Goal: Feedback & Contribution: Contribute content

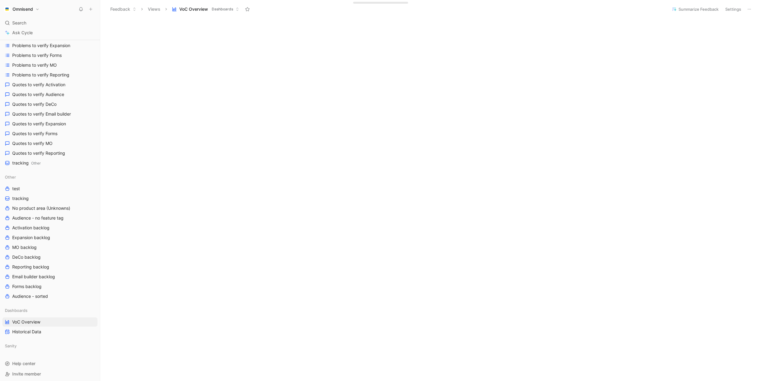
scroll to position [45, 0]
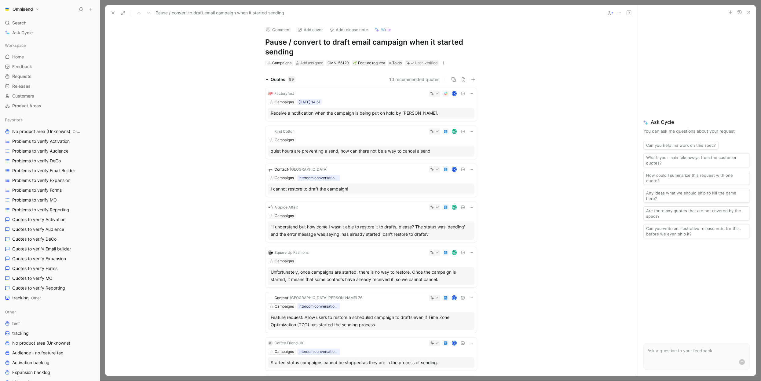
click at [112, 13] on use at bounding box center [113, 13] width 2 height 2
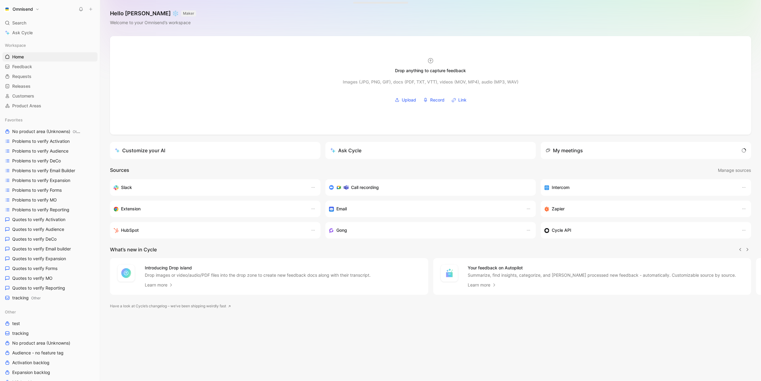
scroll to position [0, 0]
click at [24, 72] on link "Requests G then R" at bounding box center [49, 76] width 95 height 9
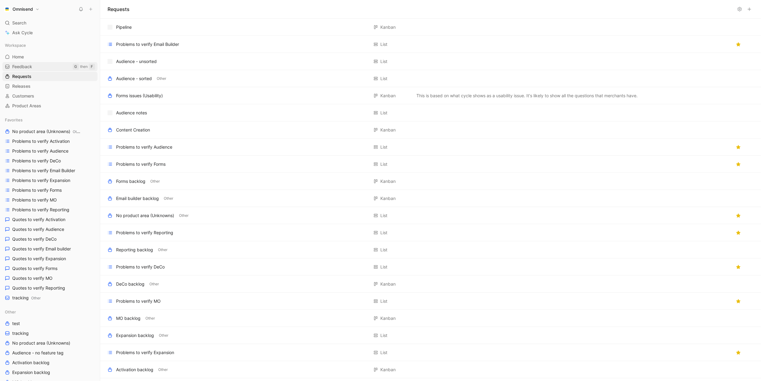
click at [24, 64] on span "Feedback" at bounding box center [22, 67] width 20 height 6
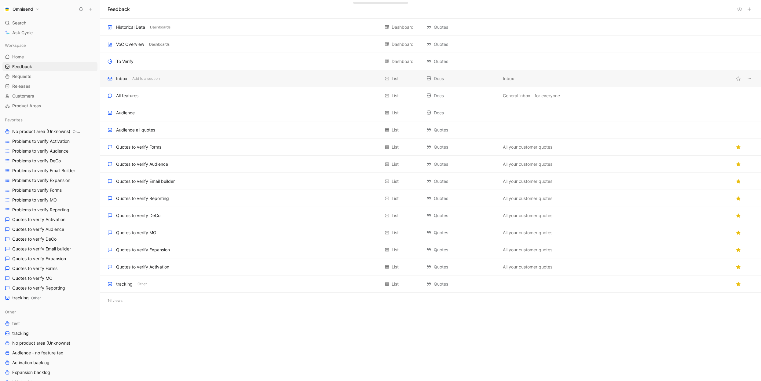
click at [214, 80] on div "Inbox Add to a section" at bounding box center [244, 78] width 272 height 7
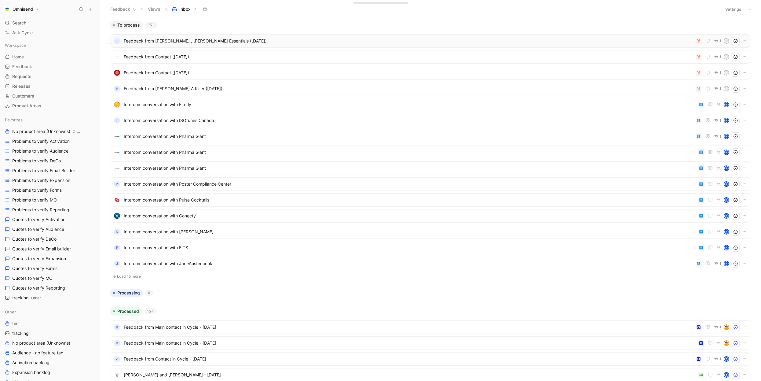
click at [310, 37] on span "Feedback from Jesse Hall , Touchstone Essentials (Aug 22, 2025)" at bounding box center [408, 40] width 569 height 7
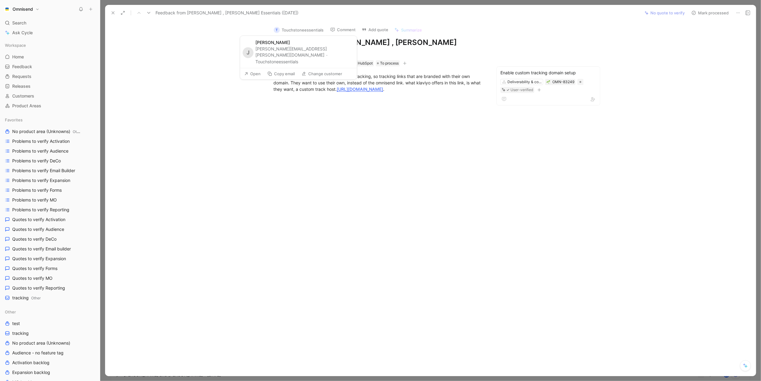
click at [292, 58] on button "Touchstoneessentials" at bounding box center [276, 61] width 43 height 7
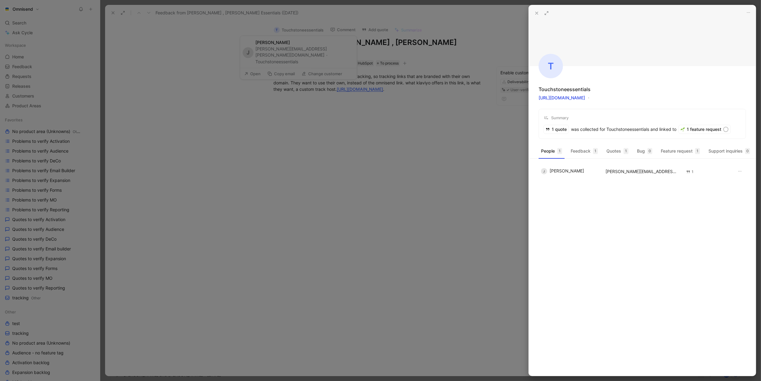
click at [323, 52] on div at bounding box center [380, 190] width 761 height 381
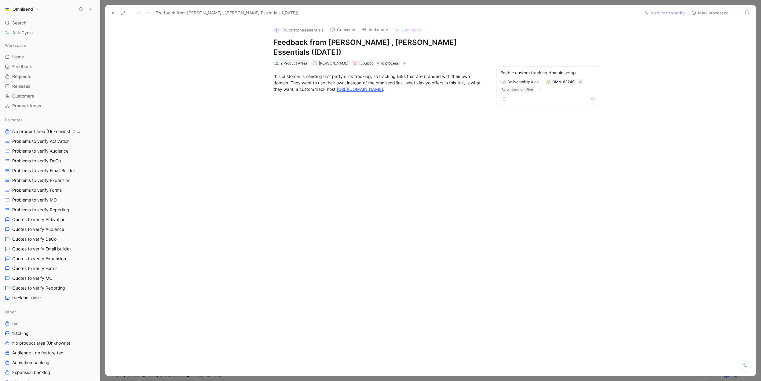
click at [308, 27] on button "T Touchstoneessentials" at bounding box center [298, 29] width 55 height 9
click at [308, 31] on button "T Touchstoneessentials" at bounding box center [298, 29] width 55 height 9
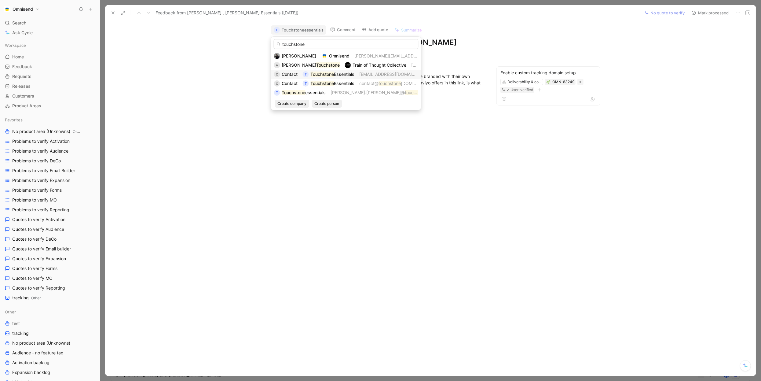
type input "touchstone"
drag, startPoint x: 297, startPoint y: 74, endPoint x: 243, endPoint y: 78, distance: 54.5
click at [243, 78] on body "Omnisend Search ⌘ K Ask Cycle Workspace Home G then H Feedback G then F Request…" at bounding box center [380, 190] width 761 height 381
click at [295, 42] on input "touchstone" at bounding box center [346, 44] width 145 height 10
click at [297, 74] on span "Contact" at bounding box center [290, 73] width 16 height 5
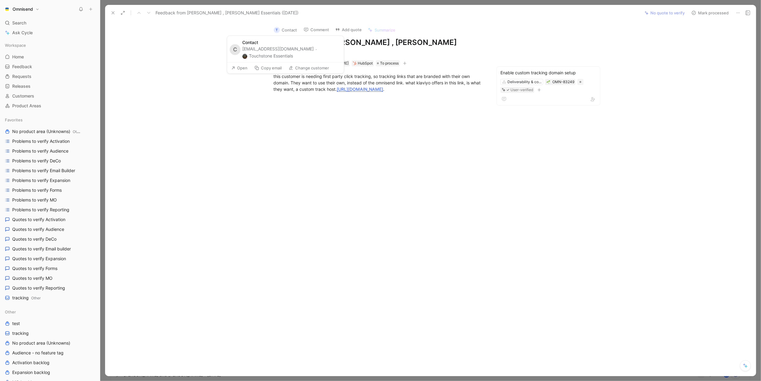
click at [288, 54] on button "Touchstone Essentials" at bounding box center [268, 55] width 51 height 7
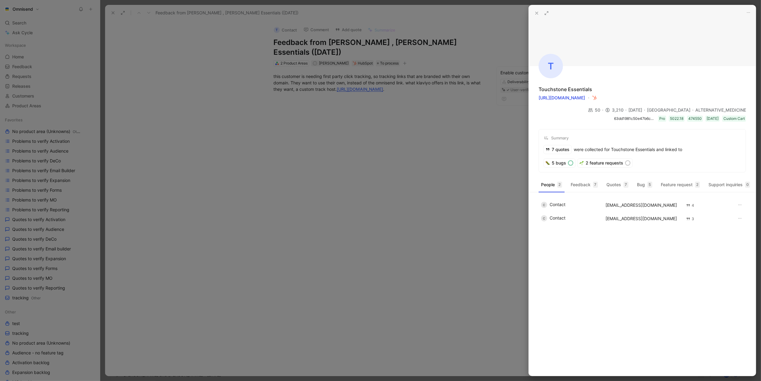
click at [385, 236] on div at bounding box center [380, 190] width 761 height 381
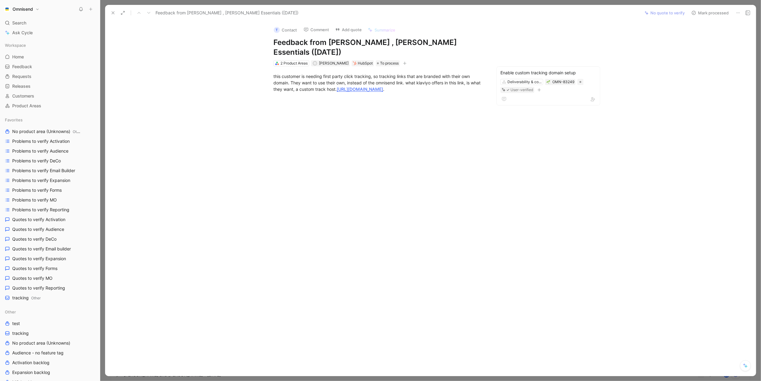
click at [131, 155] on div at bounding box center [379, 156] width 522 height 114
click at [112, 15] on icon at bounding box center [113, 12] width 5 height 5
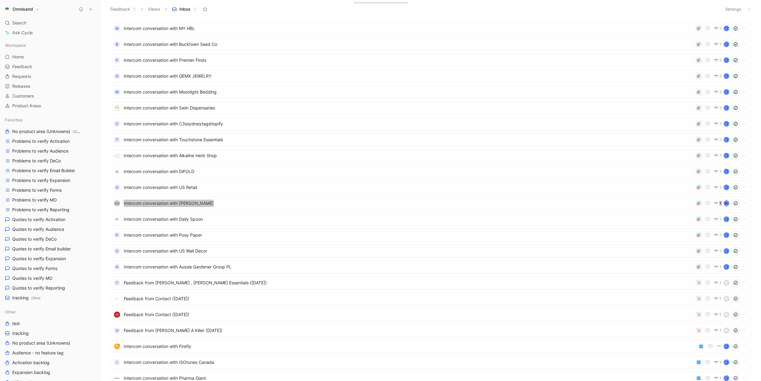
scroll to position [297, 0]
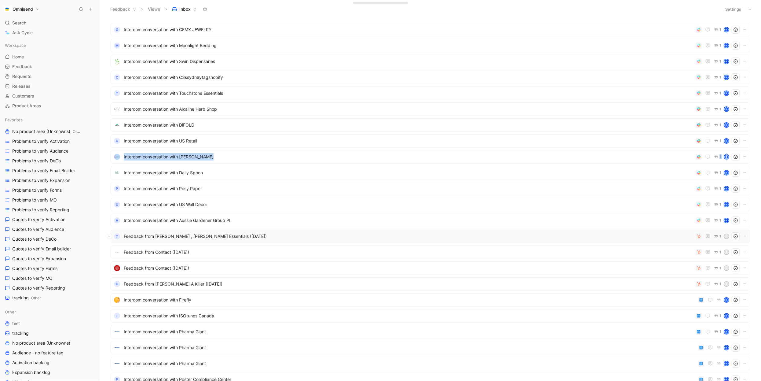
click at [283, 240] on div "T Feedback from Jesse Hall , Touchstone Essentials (Aug 22, 2025) 1 E" at bounding box center [431, 235] width 640 height 13
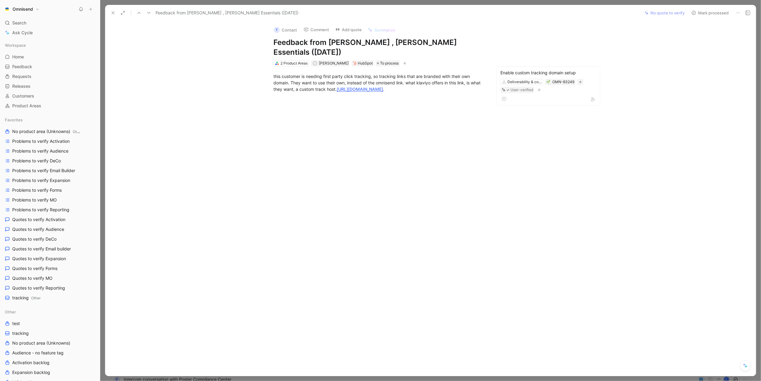
click at [295, 29] on button "T Contact" at bounding box center [285, 29] width 29 height 9
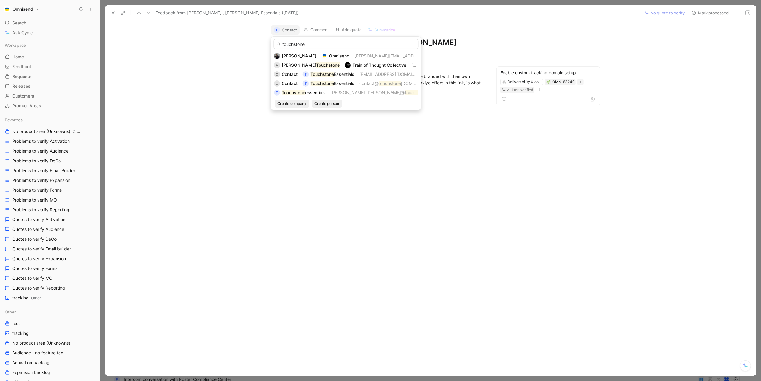
type input "touchstone"
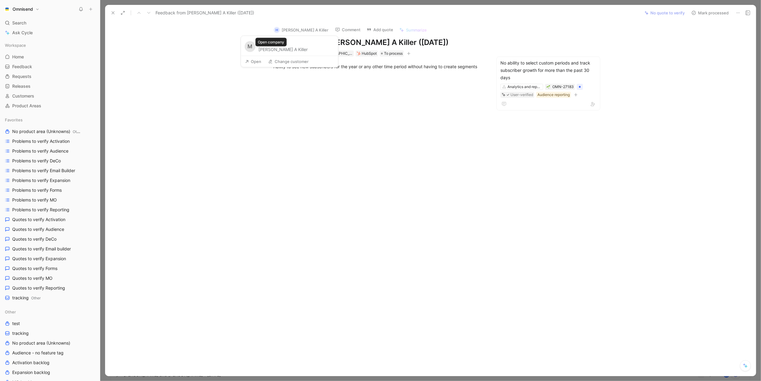
click at [263, 48] on button "Hunt A Killer" at bounding box center [283, 49] width 49 height 7
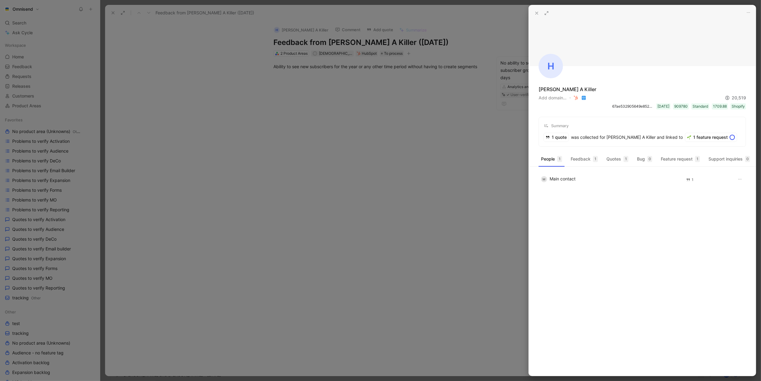
click at [351, 140] on div at bounding box center [380, 190] width 761 height 381
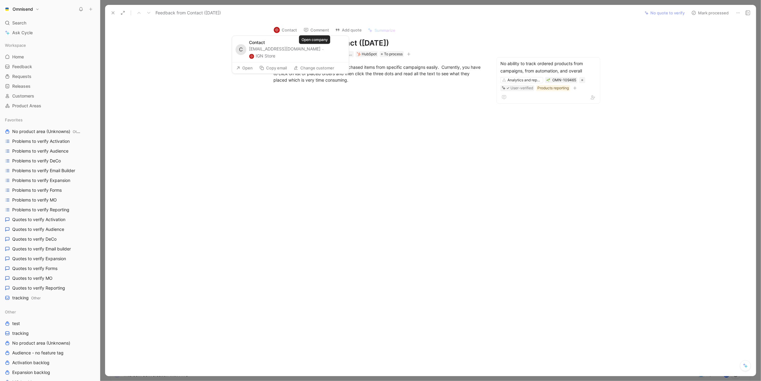
click at [275, 52] on button "IGN Store" at bounding box center [262, 55] width 26 height 7
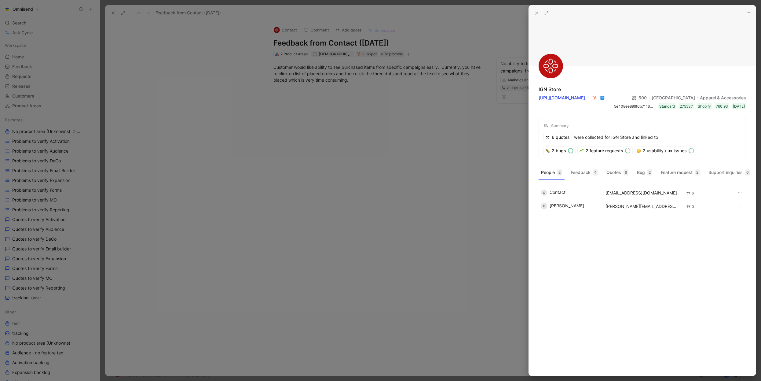
click at [412, 118] on div at bounding box center [380, 190] width 761 height 381
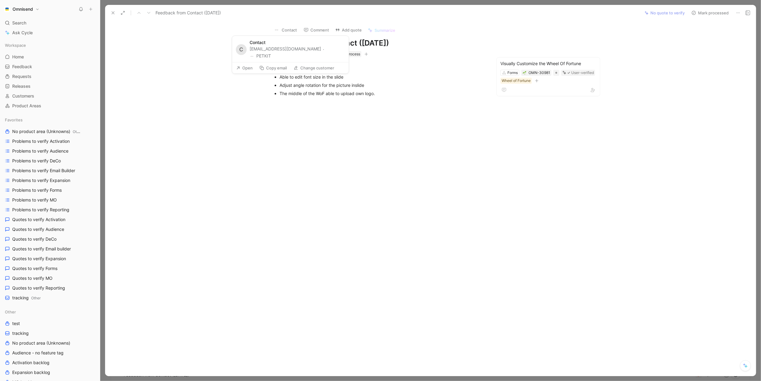
click at [271, 52] on button "PETKIT" at bounding box center [260, 55] width 21 height 7
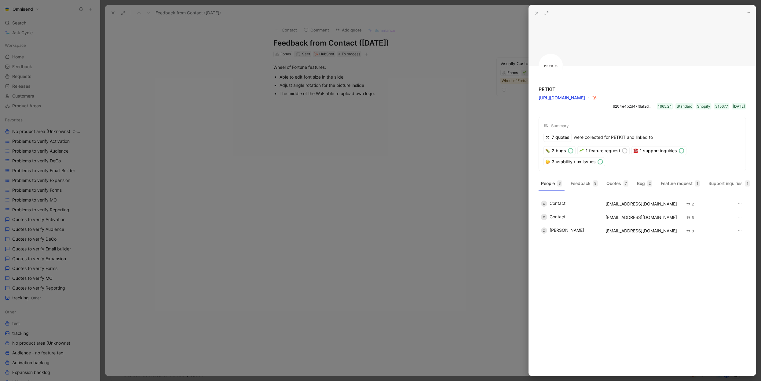
click at [435, 180] on div at bounding box center [380, 190] width 761 height 381
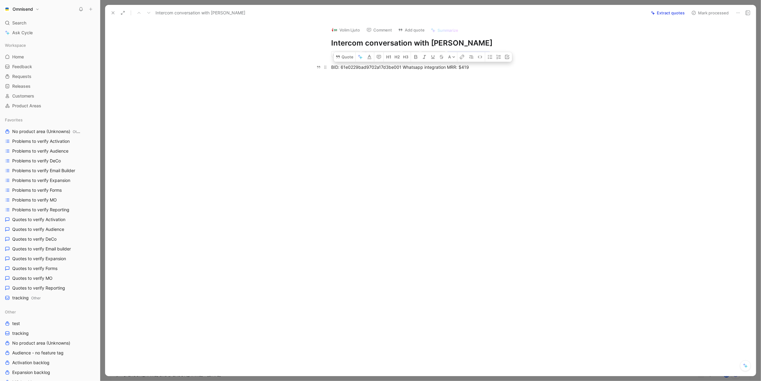
drag, startPoint x: 445, startPoint y: 67, endPoint x: 400, endPoint y: 67, distance: 44.3
click at [400, 67] on div "BID: 61e0229bad9702a17d3be001 Whatsapp integration MRR: $419" at bounding box center [436, 67] width 211 height 6
click at [351, 59] on button "Quote" at bounding box center [345, 57] width 22 height 10
type input "Whatsa"
click at [457, 99] on div "Add WhatsA pp integration" at bounding box center [422, 100] width 175 height 7
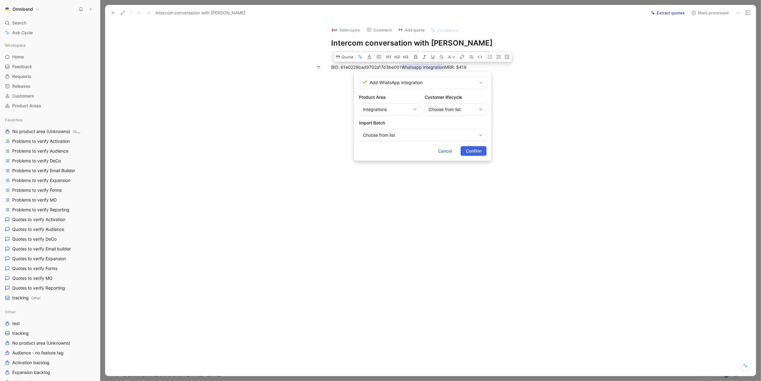
click at [479, 147] on span "Confirm" at bounding box center [474, 150] width 16 height 7
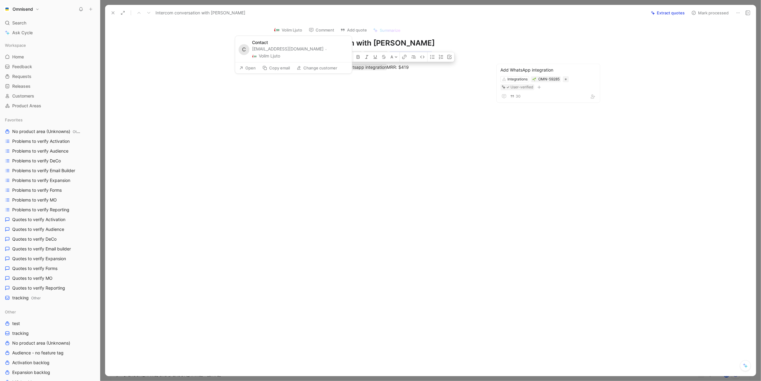
click at [280, 52] on button "Volim Ljuto" at bounding box center [266, 55] width 28 height 7
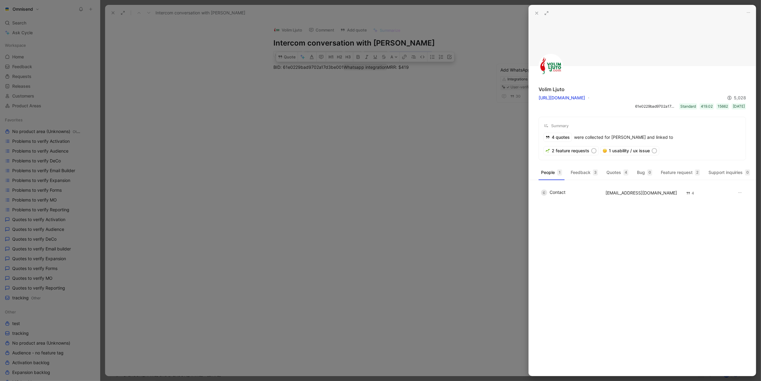
click at [465, 50] on div at bounding box center [380, 190] width 761 height 381
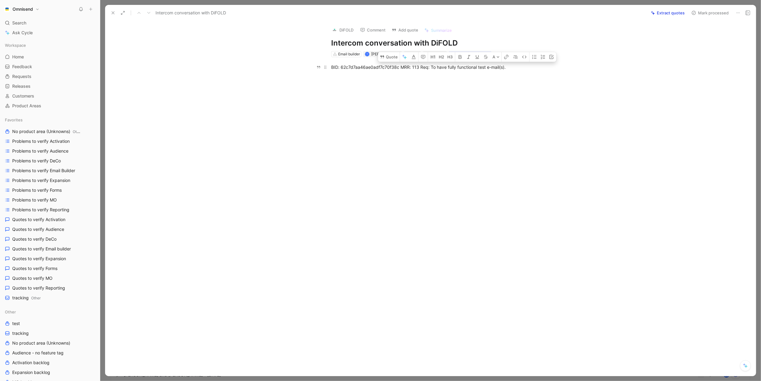
drag, startPoint x: 430, startPoint y: 69, endPoint x: 505, endPoint y: 67, distance: 74.9
click at [505, 67] on div "BID: 62c7d7aa46ae0adf7c70f38c MRR: 113 Req: To have fully functional test e-mai…" at bounding box center [436, 67] width 211 height 6
click at [396, 59] on button "Quote" at bounding box center [389, 57] width 22 height 10
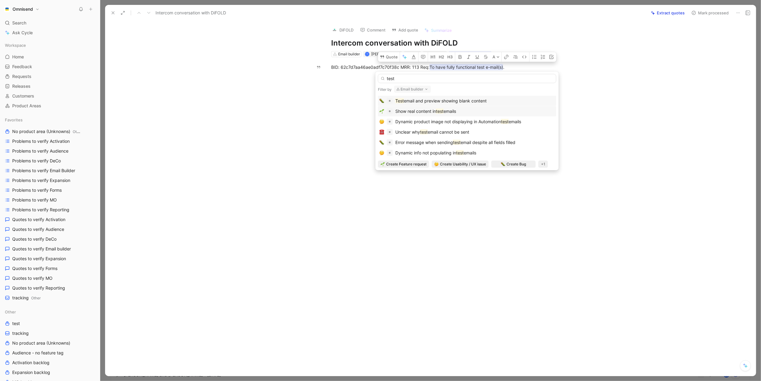
type input "test"
click at [490, 112] on div "Show real content in test emails" at bounding box center [466, 111] width 175 height 7
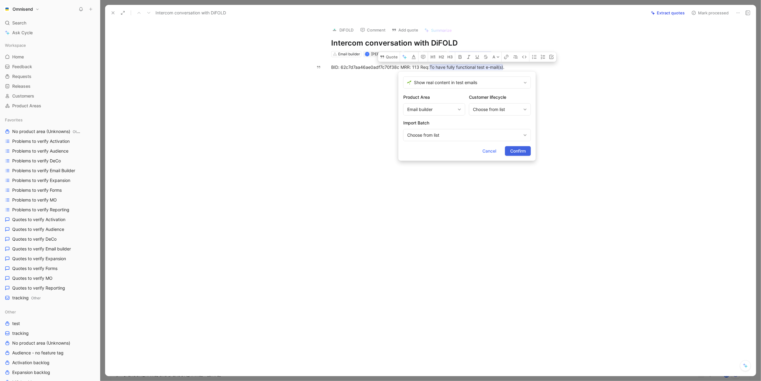
click at [522, 150] on span "Confirm" at bounding box center [518, 150] width 16 height 7
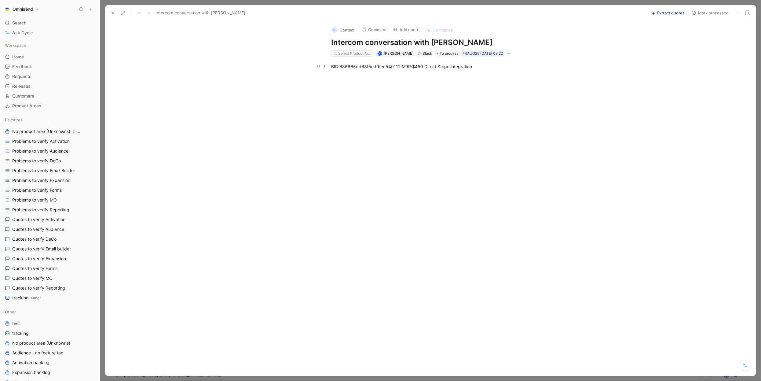
drag, startPoint x: 422, startPoint y: 65, endPoint x: 477, endPoint y: 65, distance: 54.7
click at [477, 66] on div "BID:686665dd68f5ed9fec549112 MRR:$450 Direct Stripe integration" at bounding box center [436, 66] width 211 height 6
click at [359, 56] on icon at bounding box center [361, 56] width 5 height 5
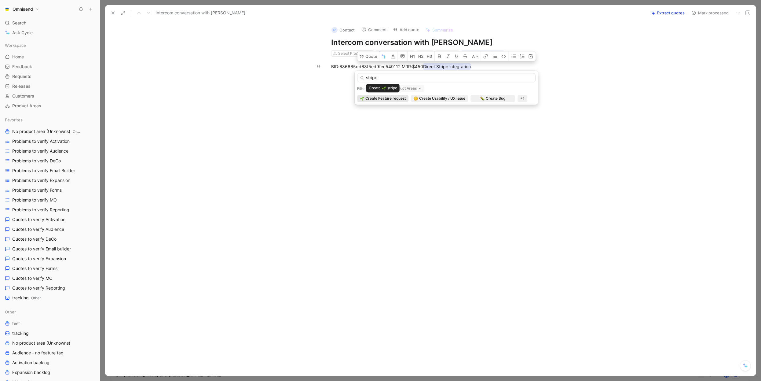
type input "stripe"
click at [402, 100] on span "Create Feature request" at bounding box center [385, 98] width 40 height 6
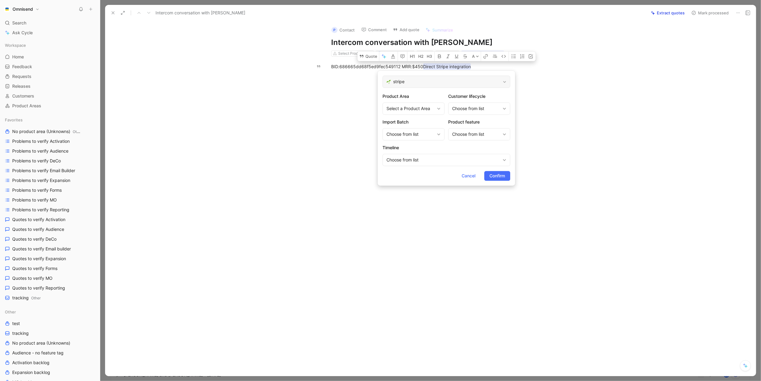
click at [421, 79] on span "stripe" at bounding box center [446, 81] width 107 height 7
click at [503, 78] on div "stripe" at bounding box center [446, 81] width 128 height 12
click at [471, 173] on span "Cancel" at bounding box center [469, 175] width 14 height 7
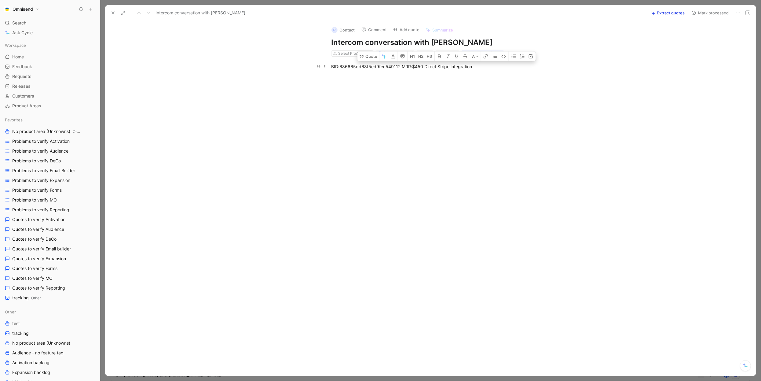
drag, startPoint x: 475, startPoint y: 67, endPoint x: 421, endPoint y: 68, distance: 54.4
click at [421, 68] on div "BID:686665dd68f5ed9fec549112 MRR:$450 Direct Stripe integration" at bounding box center [436, 66] width 211 height 6
click at [378, 55] on button "Quote" at bounding box center [367, 56] width 22 height 10
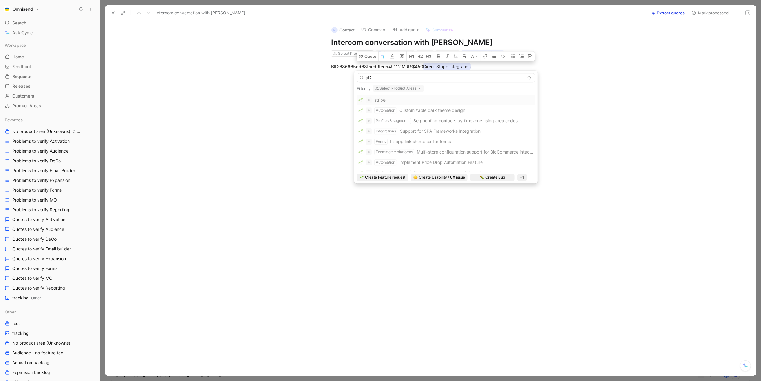
type input "a"
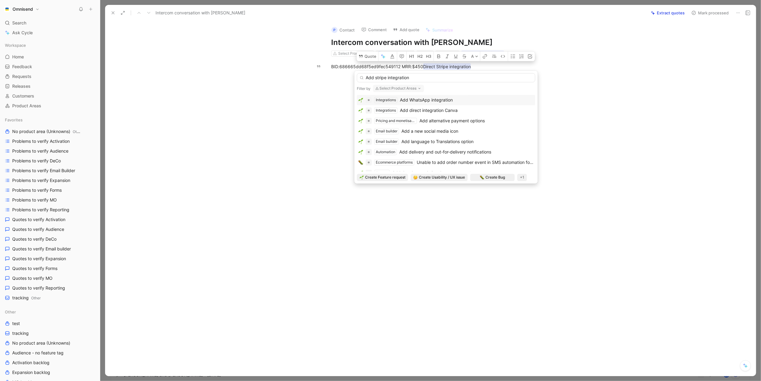
click at [376, 78] on input "Add stripe integration" at bounding box center [446, 77] width 178 height 9
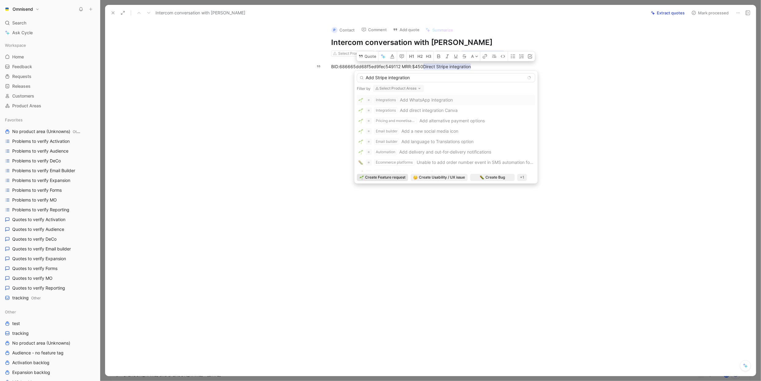
type input "Add Stripe integration"
click at [378, 180] on span "Create Feature request" at bounding box center [385, 177] width 40 height 6
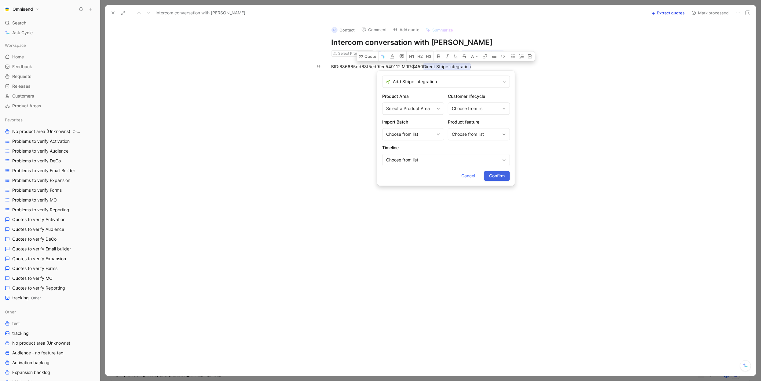
click at [497, 177] on span "Confirm" at bounding box center [497, 175] width 16 height 7
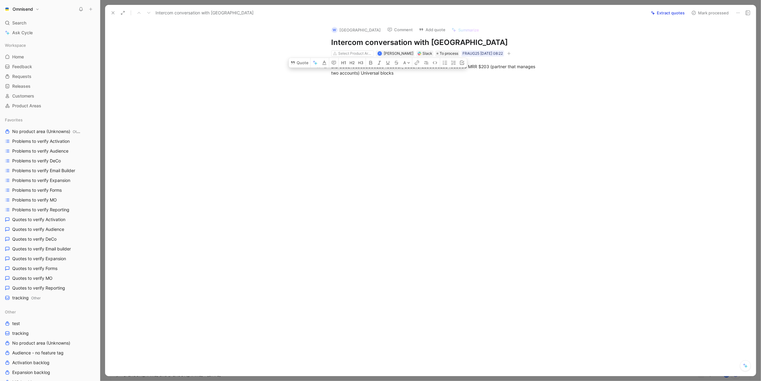
drag, startPoint x: 397, startPoint y: 73, endPoint x: 361, endPoint y: 73, distance: 36.0
click at [361, 73] on div "BID 688215e9c989992c648e09d7, 688216f2c989992c648e09d8 MRR $203 (partner that m…" at bounding box center [436, 69] width 211 height 13
click at [311, 64] on button "button" at bounding box center [315, 63] width 9 height 10
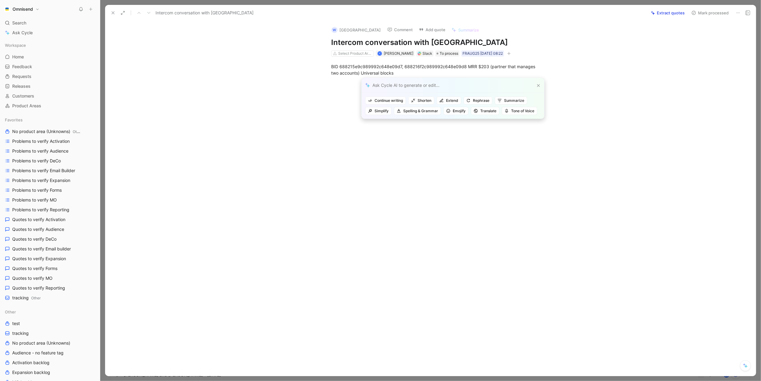
click at [332, 133] on div at bounding box center [437, 140] width 638 height 114
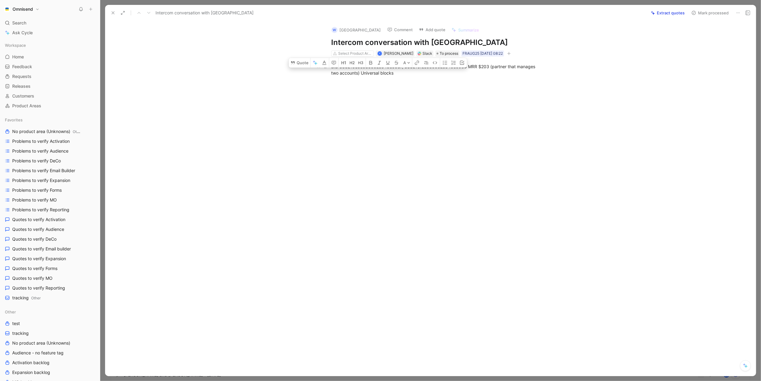
drag, startPoint x: 405, startPoint y: 74, endPoint x: 361, endPoint y: 75, distance: 43.4
click at [361, 75] on div "BID 688215e9c989992c648e09d7, 688216f2c989992c648e09d8 MRR $203 (partner that m…" at bounding box center [436, 69] width 211 height 13
click at [304, 61] on button "Quote" at bounding box center [300, 63] width 22 height 10
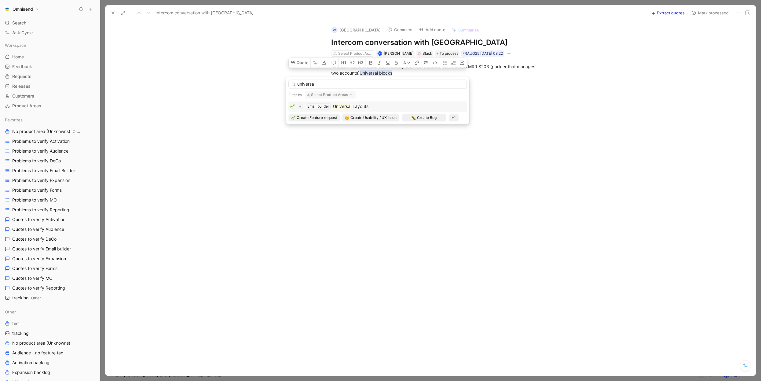
type input "universa"
click at [399, 105] on div "Email builder Universa l Layouts" at bounding box center [377, 106] width 175 height 7
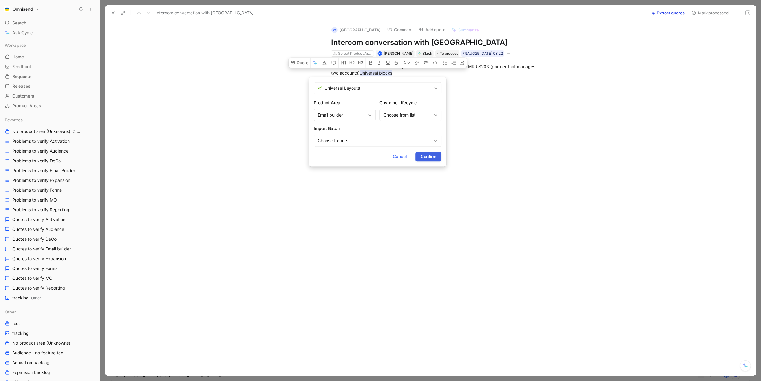
click at [429, 156] on span "Confirm" at bounding box center [429, 156] width 16 height 7
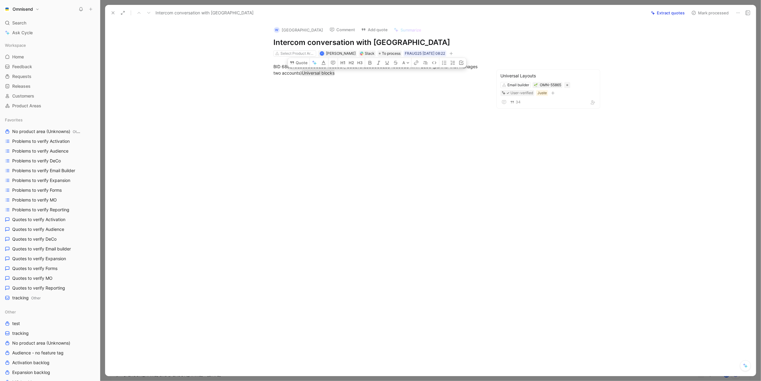
click at [444, 112] on div at bounding box center [379, 140] width 522 height 114
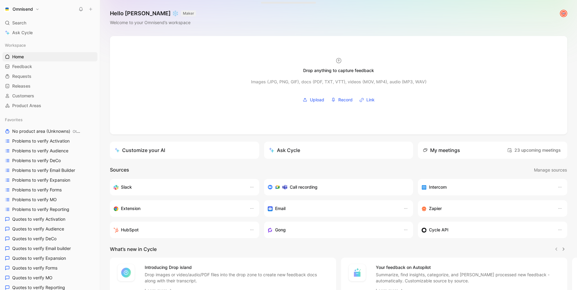
click at [93, 11] on icon at bounding box center [91, 9] width 4 height 4
click at [111, 9] on button "New feedback c" at bounding box center [131, 11] width 65 height 10
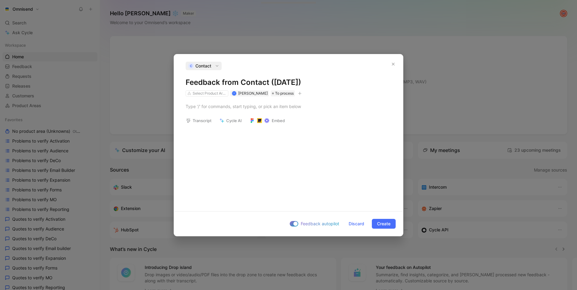
click at [218, 64] on icon "button" at bounding box center [217, 66] width 4 height 4
click at [296, 93] on div "Select Product Areas K [PERSON_NAME] To process" at bounding box center [244, 93] width 119 height 7
click at [298, 93] on icon "button" at bounding box center [300, 94] width 4 height 4
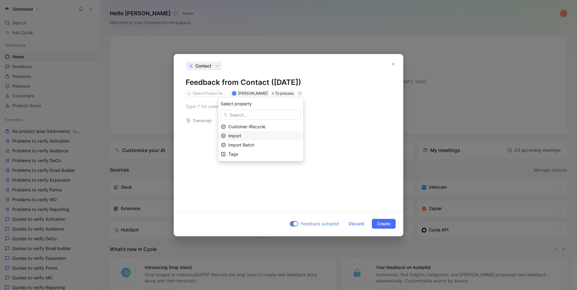
click at [272, 139] on div "import" at bounding box center [264, 135] width 72 height 7
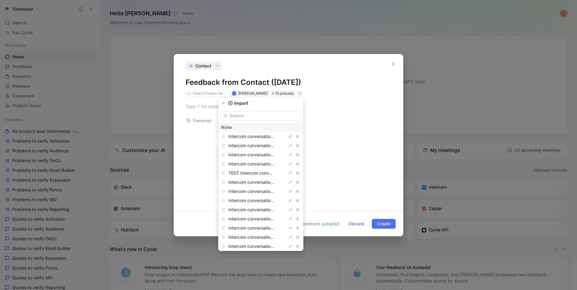
scroll to position [442, 0]
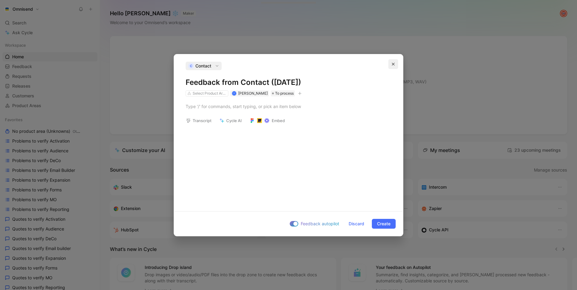
click at [394, 64] on icon "button" at bounding box center [393, 64] width 3 height 3
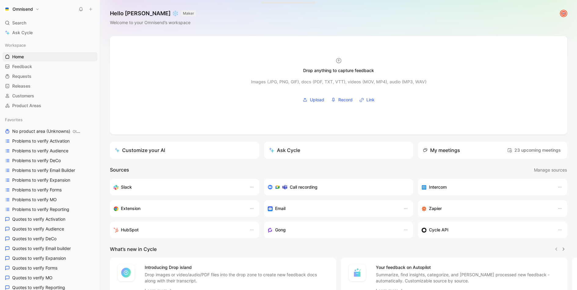
click at [37, 12] on button "Omnisend" at bounding box center [21, 9] width 38 height 9
click at [28, 63] on div "Workspace settings G then S" at bounding box center [41, 63] width 75 height 10
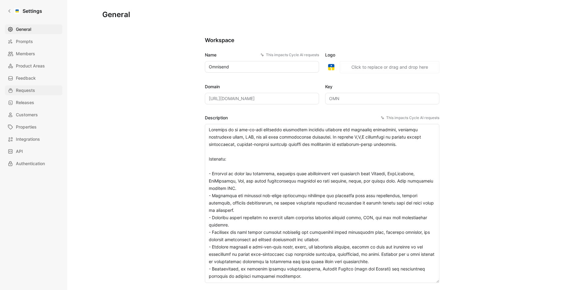
click at [30, 87] on span "Requests" at bounding box center [25, 90] width 19 height 7
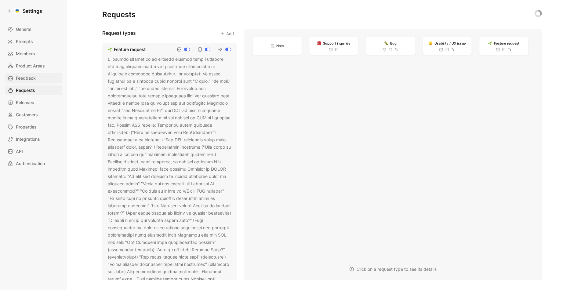
click at [30, 75] on span "Feedback" at bounding box center [26, 78] width 20 height 7
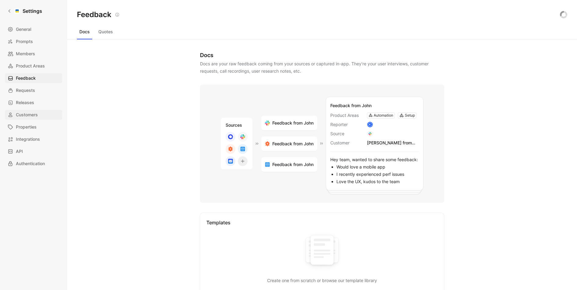
click at [21, 117] on span "Customers" at bounding box center [27, 114] width 22 height 7
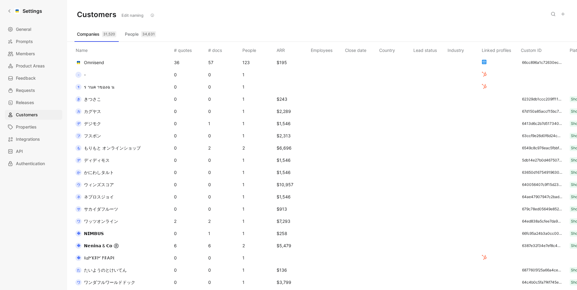
click at [27, 84] on div "General Prompts Members Product Areas Feedback Requests Releases Customers Prop…" at bounding box center [36, 96] width 62 height 144
click at [31, 121] on div "General Prompts Members Product Areas Feedback Requests Releases Customers Prop…" at bounding box center [36, 96] width 62 height 144
click at [31, 129] on span "Properties" at bounding box center [26, 126] width 21 height 7
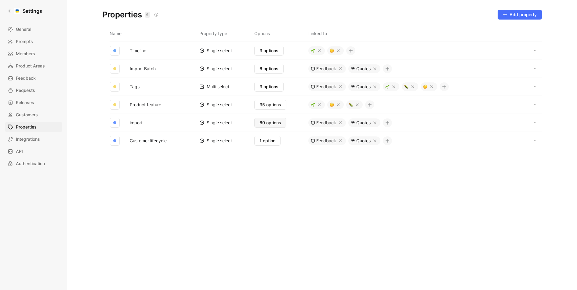
click at [275, 121] on span "60 options" at bounding box center [271, 122] width 22 height 7
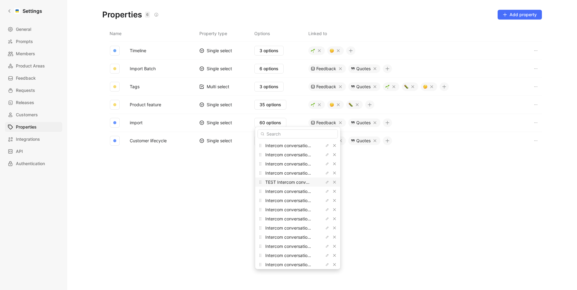
scroll to position [433, 0]
click at [278, 261] on div "Add option" at bounding box center [288, 262] width 46 height 7
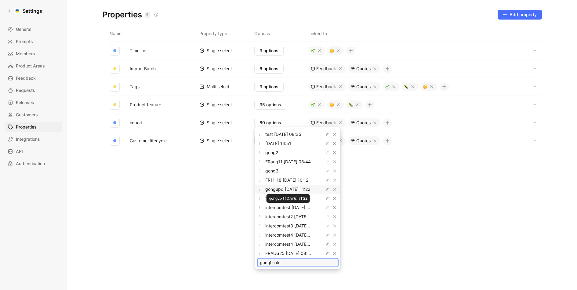
type input "gongfinale"
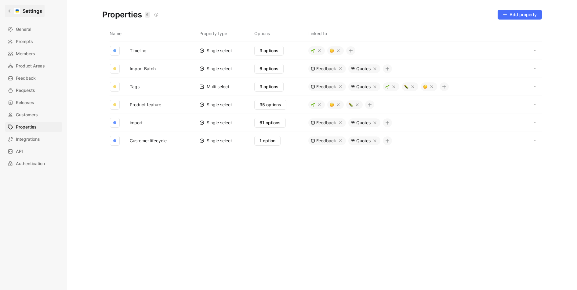
click at [16, 13] on div at bounding box center [17, 11] width 6 height 6
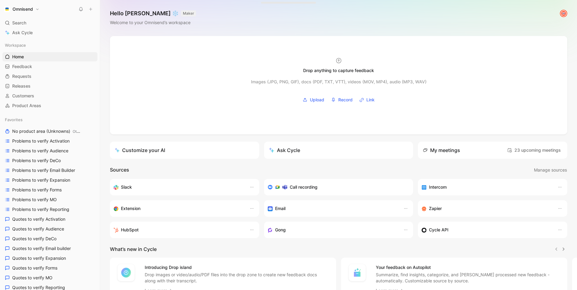
click at [91, 10] on icon at bounding box center [91, 9] width 4 height 4
click at [90, 8] on use at bounding box center [90, 9] width 3 height 3
click at [109, 13] on button "New feedback c" at bounding box center [131, 11] width 65 height 10
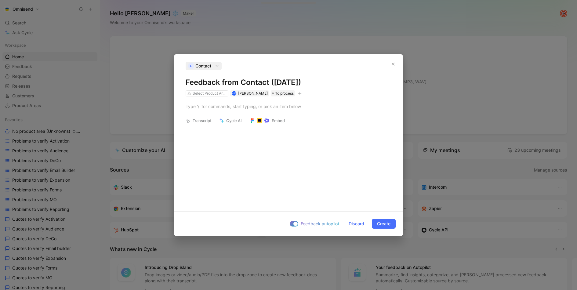
paste h1
click at [238, 107] on div at bounding box center [289, 106] width 206 height 6
click at [209, 65] on span "Contact" at bounding box center [203, 65] width 16 height 7
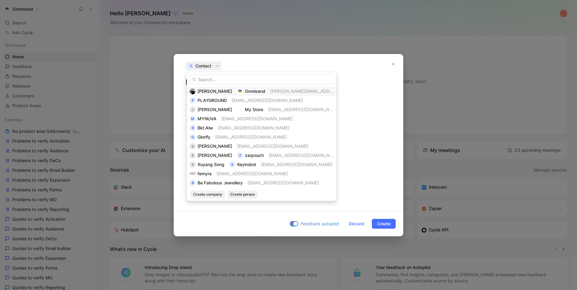
click at [210, 82] on input "text" at bounding box center [261, 80] width 145 height 10
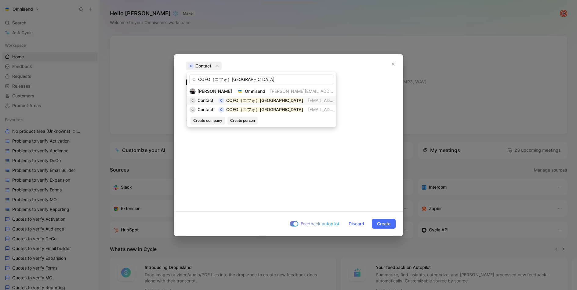
type input "COFO（コフォ）[GEOGRAPHIC_DATA]"
click at [208, 102] on span "Contact" at bounding box center [206, 100] width 16 height 5
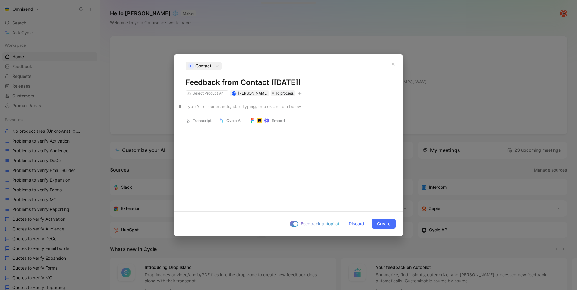
click at [231, 106] on div at bounding box center [289, 106] width 206 height 6
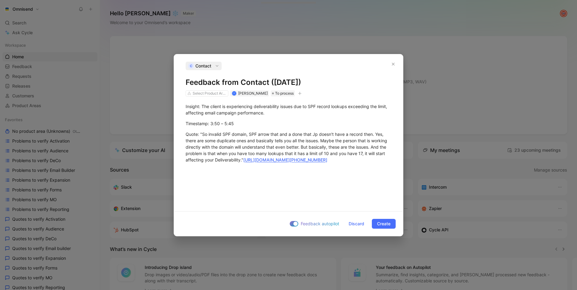
click at [300, 92] on icon "button" at bounding box center [300, 93] width 0 height 3
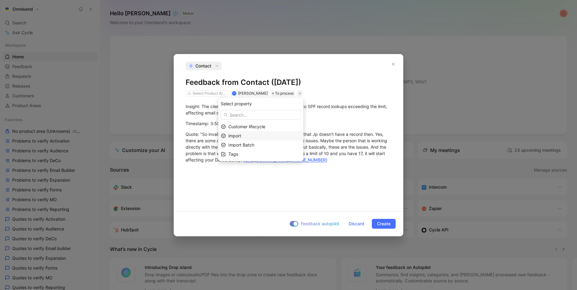
click at [241, 136] on span "import" at bounding box center [234, 135] width 13 height 5
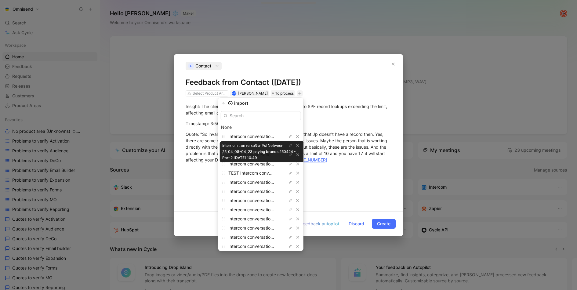
scroll to position [451, 0]
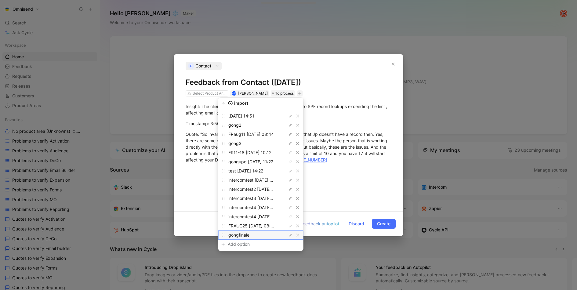
click at [250, 238] on div "gongfinale" at bounding box center [251, 235] width 46 height 7
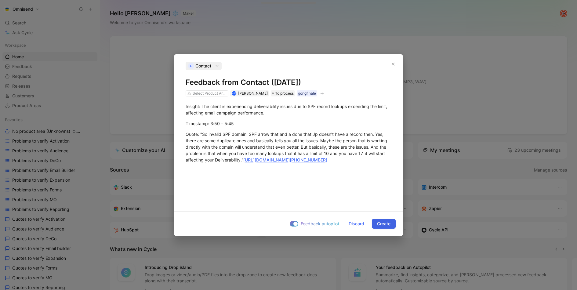
click at [388, 221] on span "Create" at bounding box center [383, 223] width 13 height 7
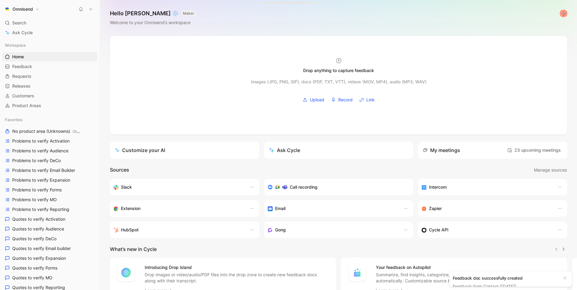
click at [89, 10] on icon at bounding box center [91, 9] width 4 height 4
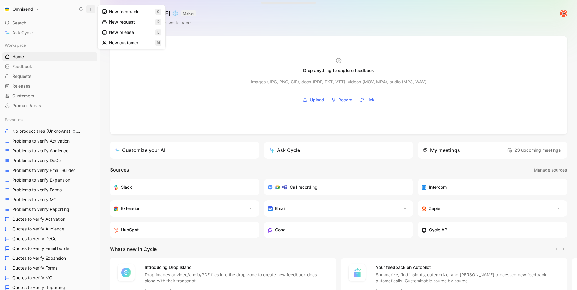
click at [106, 11] on use at bounding box center [104, 12] width 4 height 4
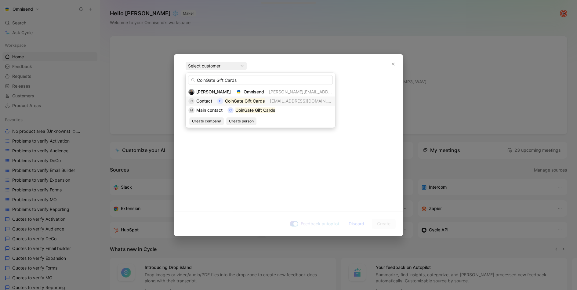
type input "CoinGate Gift Cards"
click at [209, 101] on span "Contact" at bounding box center [204, 100] width 16 height 5
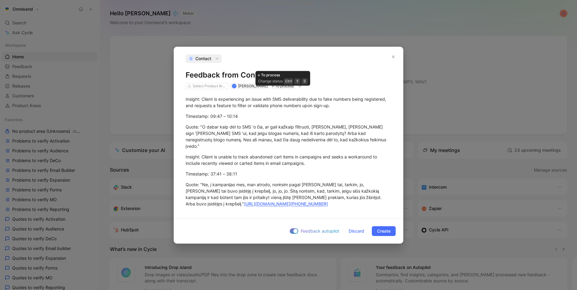
click at [301, 88] on icon "button" at bounding box center [300, 86] width 4 height 4
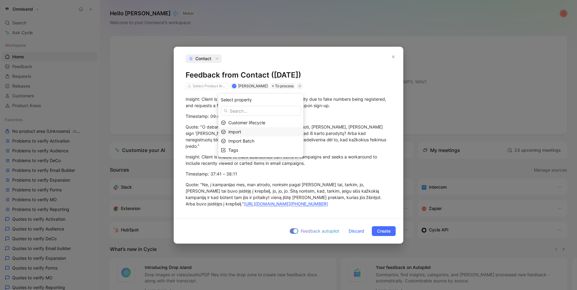
click at [261, 132] on div "import" at bounding box center [264, 131] width 72 height 7
type input "gong"
click at [258, 152] on div "gong finale" at bounding box center [244, 150] width 46 height 7
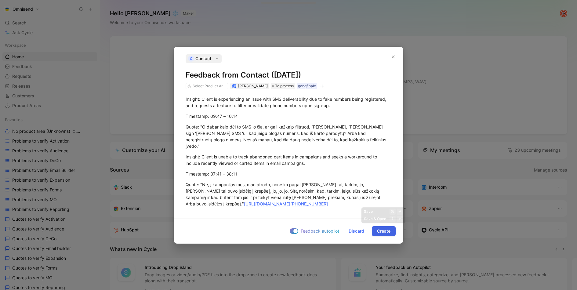
click at [382, 228] on span "Create" at bounding box center [383, 231] width 13 height 7
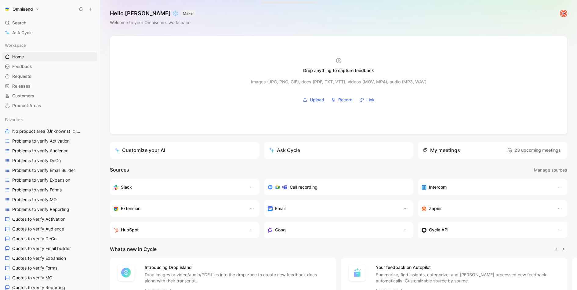
click at [90, 9] on use at bounding box center [90, 9] width 3 height 3
click at [102, 14] on button "New feedback c" at bounding box center [131, 11] width 65 height 10
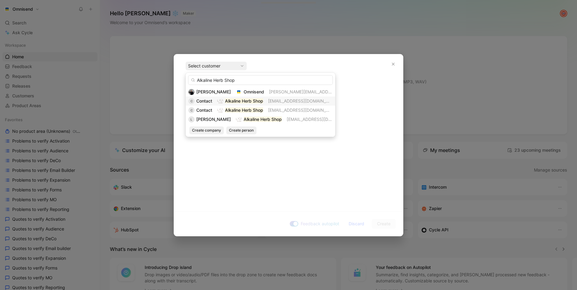
type input "Alkaline Herb Shop"
click at [210, 101] on span "Contact" at bounding box center [204, 100] width 16 height 5
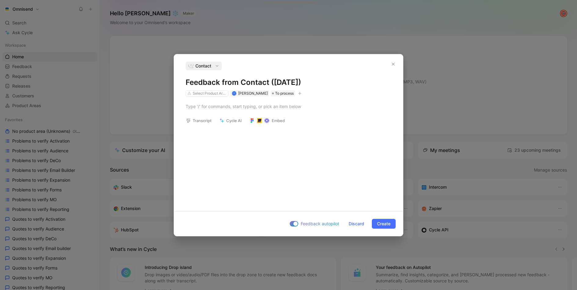
click at [302, 93] on icon "button" at bounding box center [300, 94] width 4 height 4
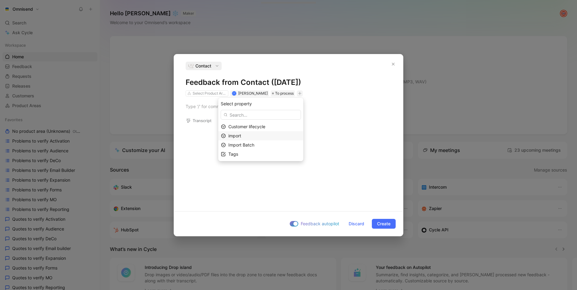
click at [260, 134] on div "import" at bounding box center [264, 135] width 72 height 7
type input "gong"
click at [252, 155] on div "gong finale" at bounding box center [244, 154] width 46 height 7
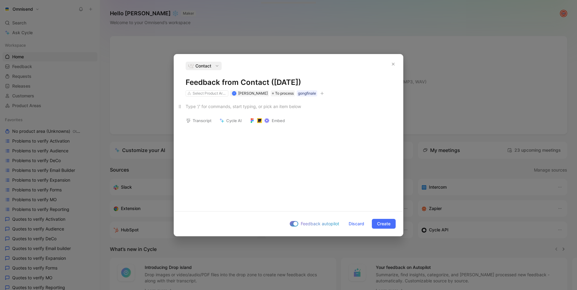
click at [271, 107] on div at bounding box center [289, 106] width 206 height 6
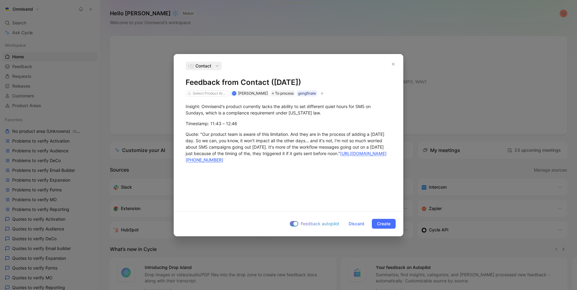
click at [327, 185] on div "Insight: Omnisend's product currently lacks the ability to set different quiet …" at bounding box center [288, 152] width 229 height 110
click at [383, 227] on span "Create" at bounding box center [383, 223] width 13 height 7
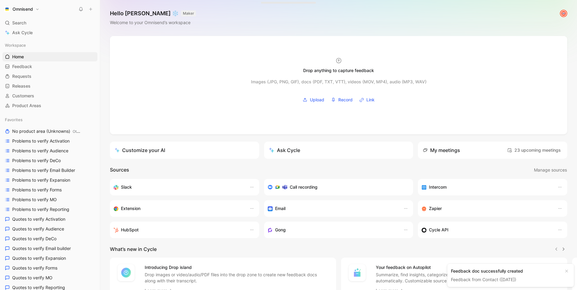
click at [90, 9] on use at bounding box center [90, 9] width 3 height 3
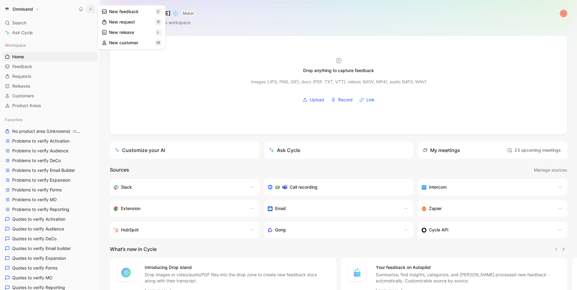
click at [117, 12] on button "New feedback c" at bounding box center [131, 11] width 65 height 10
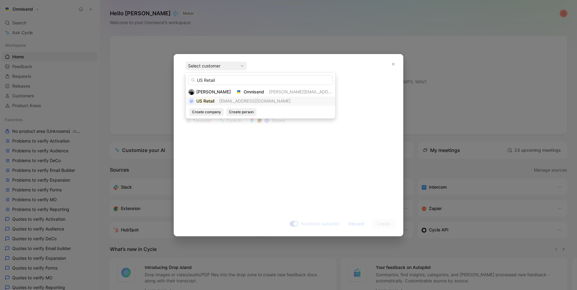
type input "US Retail"
click at [219, 101] on span "[EMAIL_ADDRESS][DOMAIN_NAME]" at bounding box center [254, 100] width 71 height 5
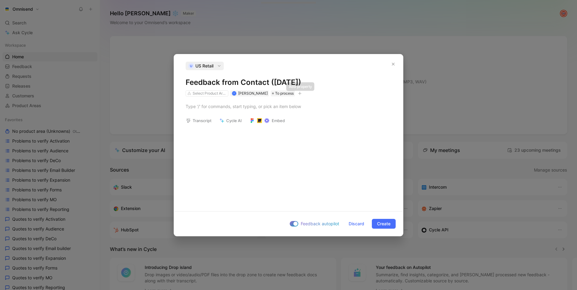
click at [299, 95] on icon "button" at bounding box center [300, 94] width 4 height 4
type input "gong"
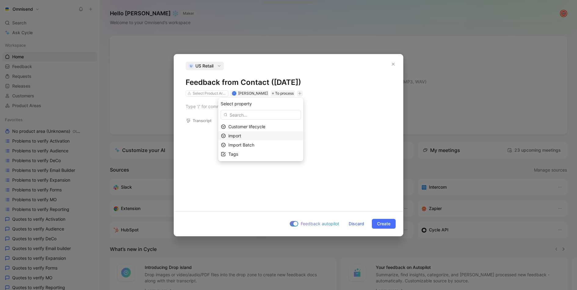
click at [239, 135] on span "import" at bounding box center [234, 135] width 13 height 5
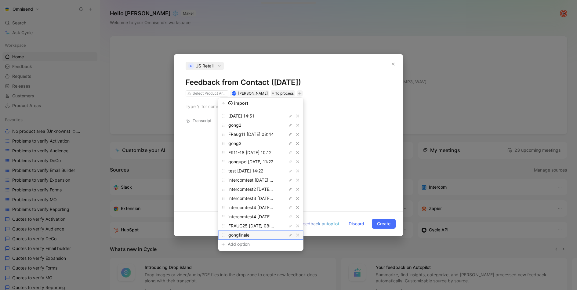
click at [257, 235] on div "gongfinale" at bounding box center [251, 235] width 46 height 7
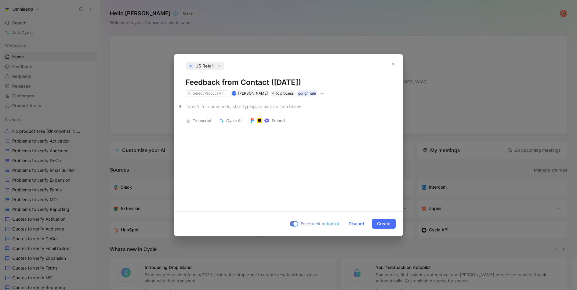
click at [307, 106] on div at bounding box center [289, 106] width 206 height 6
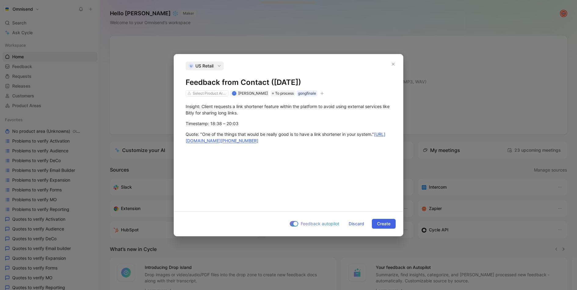
click at [381, 220] on span "Create" at bounding box center [383, 223] width 13 height 7
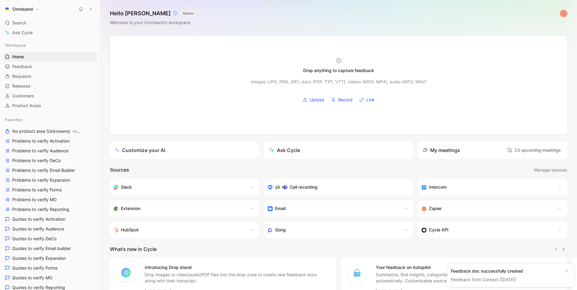
click at [89, 6] on button at bounding box center [90, 9] width 9 height 9
click at [92, 9] on icon at bounding box center [91, 9] width 4 height 4
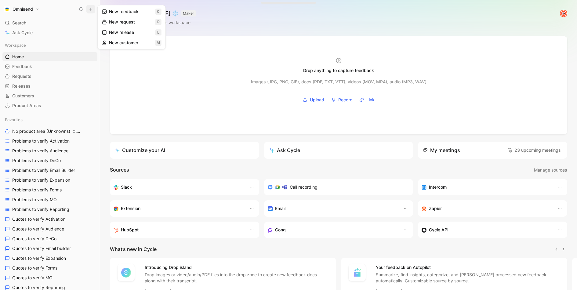
click at [113, 12] on button "New feedback c" at bounding box center [131, 11] width 65 height 10
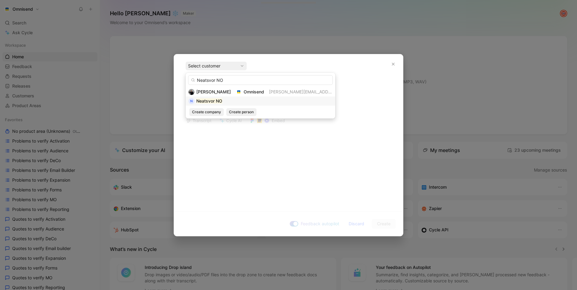
type input "Neatsvor NO"
click at [227, 98] on div "N Neatsvor NO" at bounding box center [260, 100] width 144 height 7
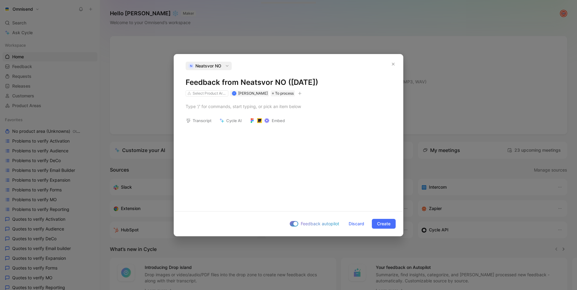
click at [299, 91] on button "button" at bounding box center [300, 93] width 6 height 6
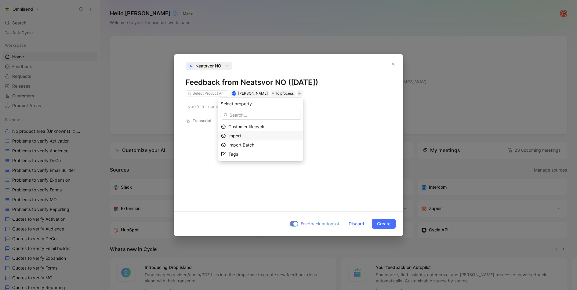
click at [249, 133] on div "import" at bounding box center [264, 135] width 72 height 7
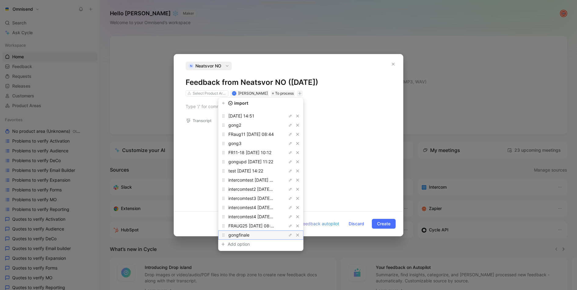
click at [240, 236] on span "gongfinale" at bounding box center [238, 234] width 21 height 5
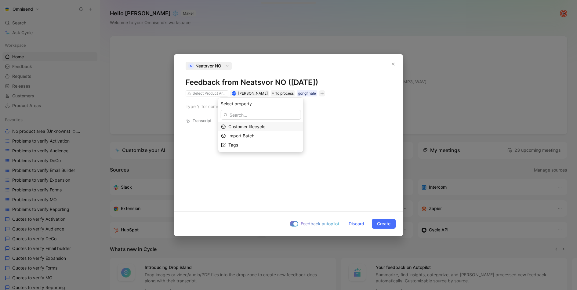
click at [204, 111] on p at bounding box center [288, 106] width 229 height 10
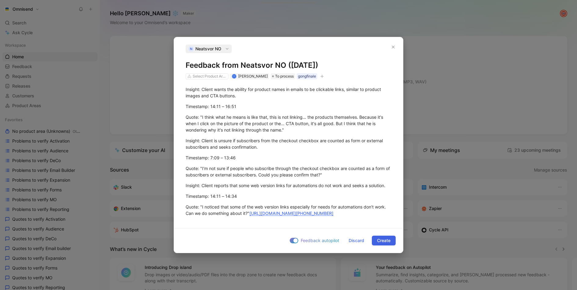
click at [384, 239] on span "Create" at bounding box center [383, 240] width 13 height 7
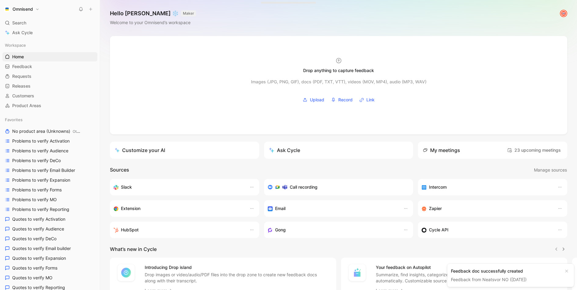
click at [91, 8] on use at bounding box center [90, 9] width 3 height 3
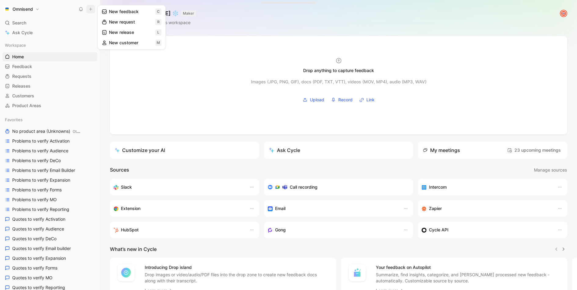
click at [140, 10] on button "New feedback c" at bounding box center [131, 11] width 65 height 10
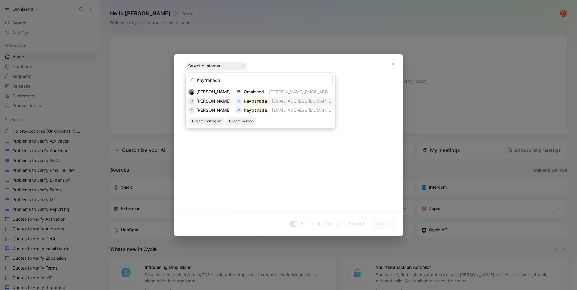
type input "Kaytranada"
click at [220, 101] on span "[PERSON_NAME]" at bounding box center [213, 100] width 35 height 5
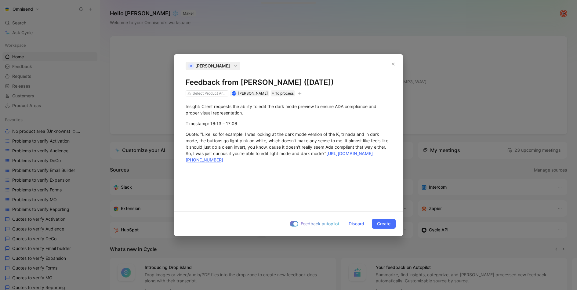
click at [298, 93] on icon "button" at bounding box center [300, 94] width 4 height 4
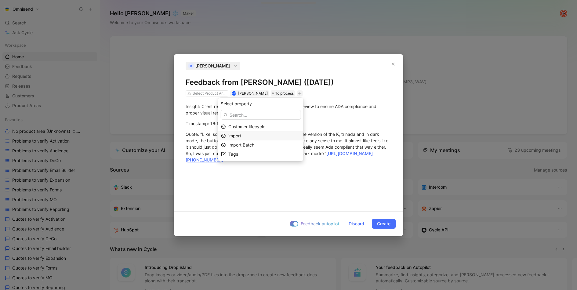
click at [257, 138] on div "import" at bounding box center [264, 135] width 72 height 7
type input "gong"
click at [253, 153] on div "gong finale" at bounding box center [244, 154] width 46 height 7
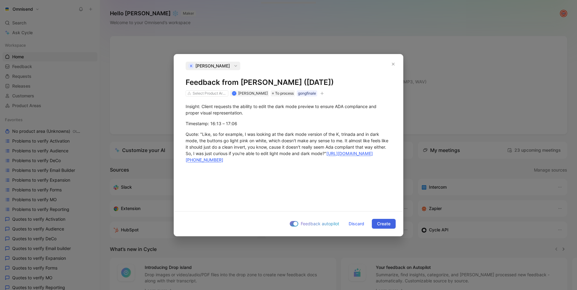
click at [388, 225] on span "Create" at bounding box center [383, 223] width 13 height 7
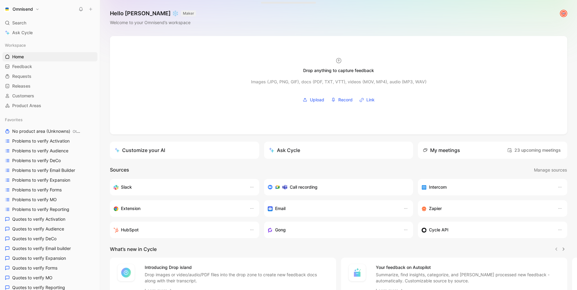
click at [91, 8] on icon at bounding box center [91, 9] width 4 height 4
click at [129, 14] on button "New feedback c" at bounding box center [131, 11] width 65 height 10
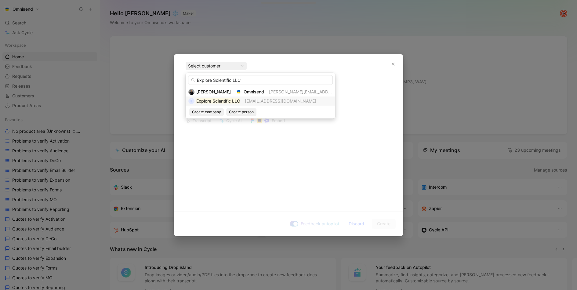
type input "Explore Scientific LLC"
click at [232, 99] on mark "Explore Scientific LLC" at bounding box center [218, 100] width 44 height 5
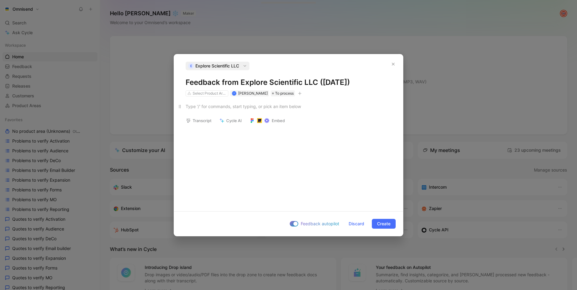
click at [256, 107] on div at bounding box center [289, 106] width 206 height 6
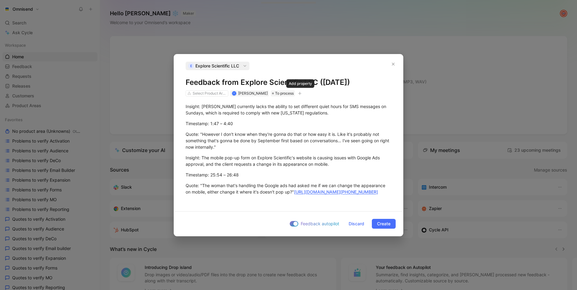
click at [301, 90] on button "button" at bounding box center [300, 93] width 6 height 6
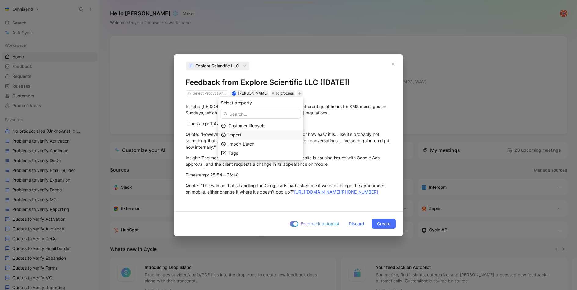
click at [264, 135] on div "import" at bounding box center [264, 134] width 72 height 7
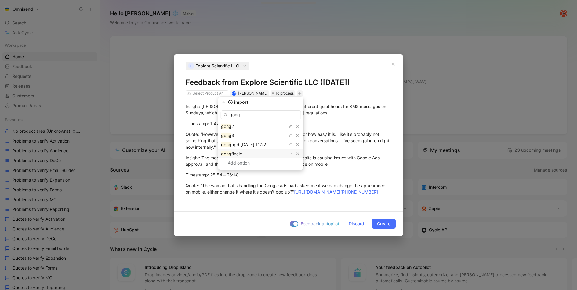
type input "gong"
click at [250, 152] on div "gong finale" at bounding box center [244, 153] width 46 height 7
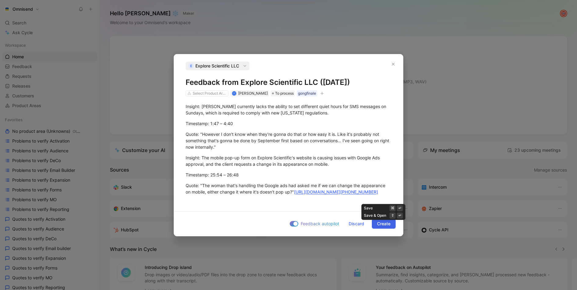
click at [378, 225] on span "Create" at bounding box center [383, 223] width 13 height 7
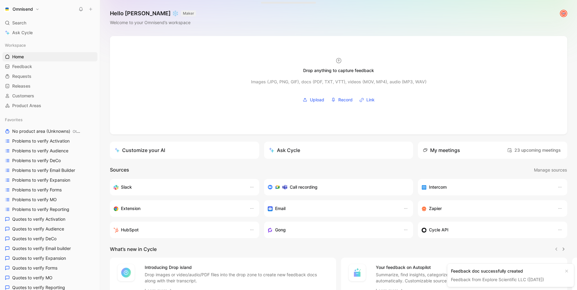
click at [90, 9] on icon at bounding box center [91, 9] width 4 height 4
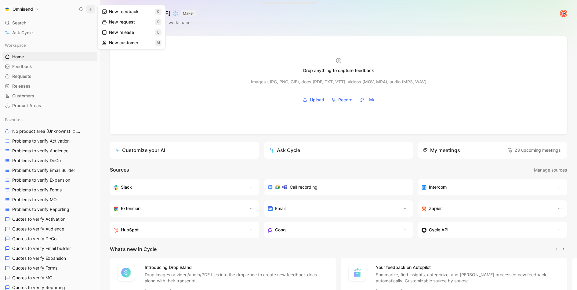
click at [126, 14] on button "New feedback c" at bounding box center [131, 11] width 65 height 10
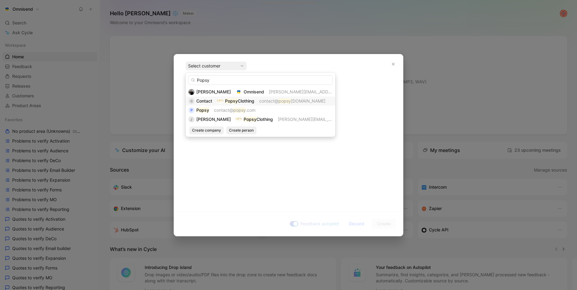
type input "Popsy"
click at [204, 103] on span "Contact" at bounding box center [204, 100] width 16 height 5
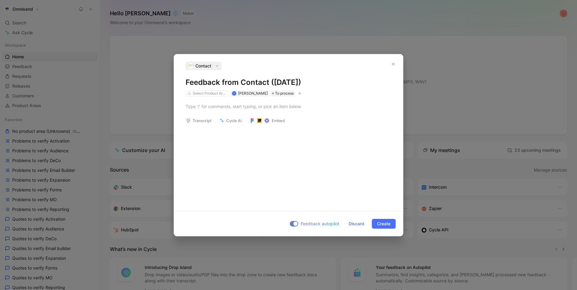
click at [302, 94] on icon "button" at bounding box center [300, 94] width 4 height 4
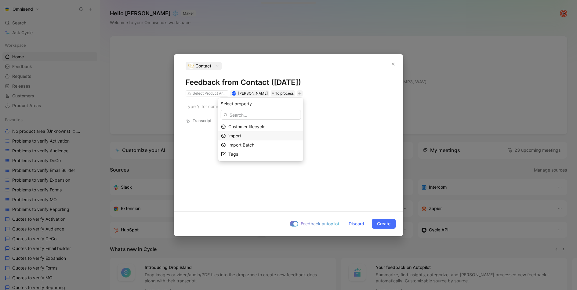
click at [241, 136] on span "import" at bounding box center [234, 135] width 13 height 5
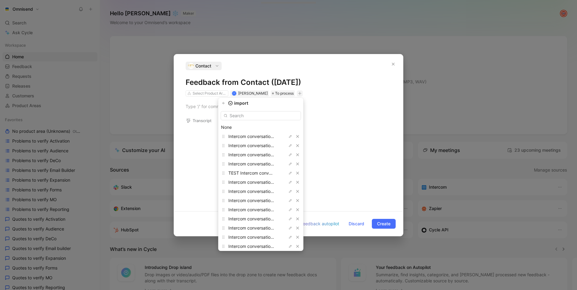
type input "Insight: Client is experiencing an increase in failed delivery rates for their …"
click at [265, 118] on input "text" at bounding box center [261, 115] width 80 height 9
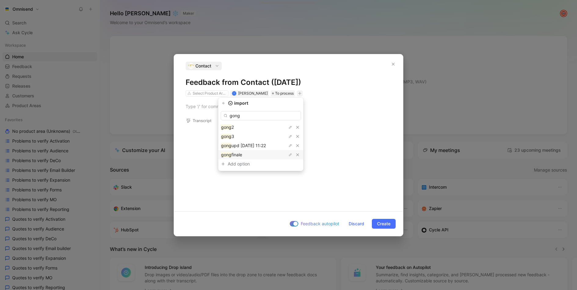
type input "gong"
click at [256, 152] on div "gong finale" at bounding box center [244, 154] width 46 height 7
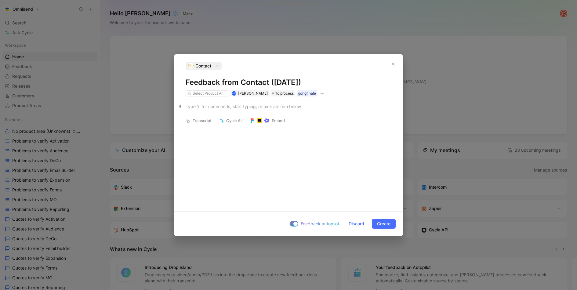
click at [223, 106] on div at bounding box center [289, 106] width 206 height 6
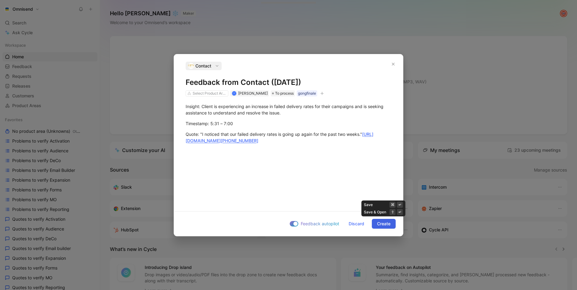
click at [390, 222] on span "Create" at bounding box center [383, 223] width 13 height 7
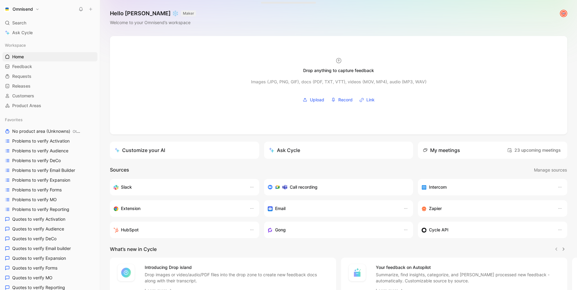
click at [90, 7] on icon at bounding box center [91, 9] width 4 height 4
click at [122, 13] on button "New feedback c" at bounding box center [131, 11] width 65 height 10
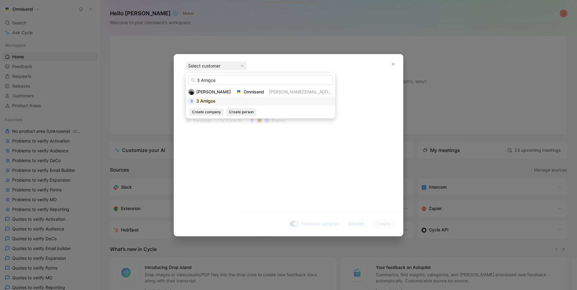
type input "3 Amigos"
click at [225, 100] on div "3 3 Amigos" at bounding box center [260, 100] width 144 height 7
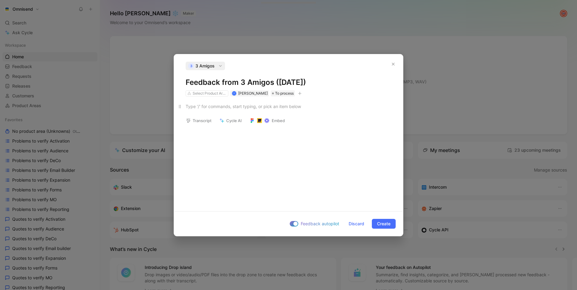
click at [269, 107] on div at bounding box center [289, 106] width 206 height 6
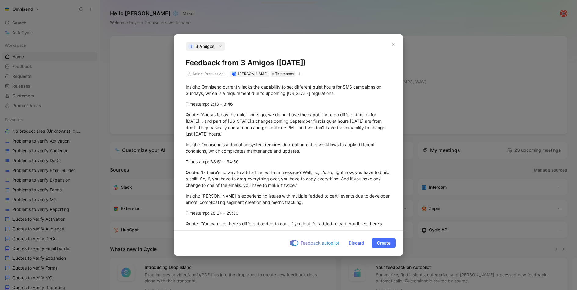
click at [301, 70] on div "3 3 Amigos Feedback from 3 Amigos ([DATE]) Select Product Areas K [PERSON_NAME]…" at bounding box center [289, 59] width 206 height 35
click at [301, 71] on button "button" at bounding box center [300, 74] width 6 height 6
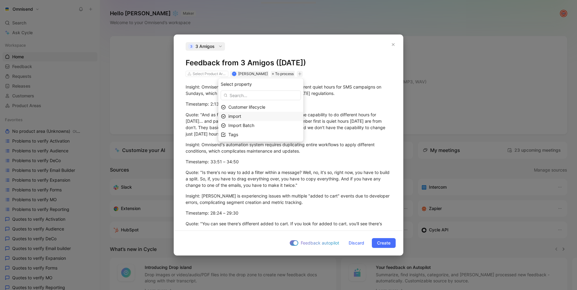
click at [226, 117] on icon at bounding box center [223, 116] width 4 height 4
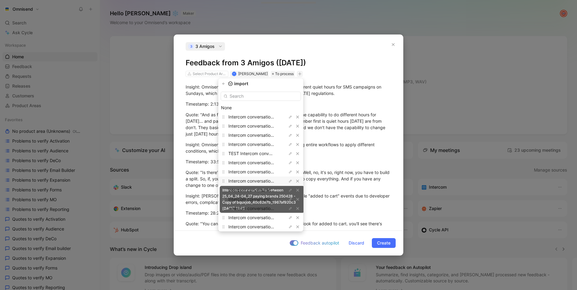
scroll to position [451, 0]
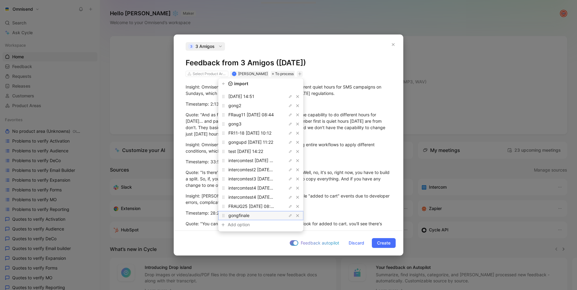
click at [250, 213] on span "gongfinale" at bounding box center [238, 215] width 21 height 5
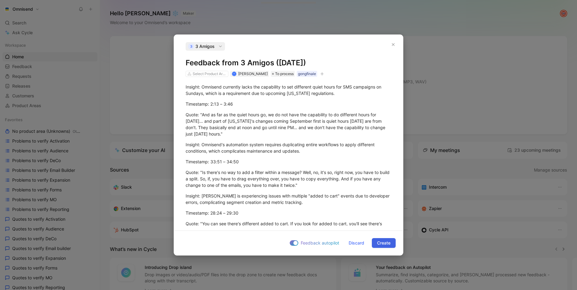
click at [383, 245] on span "Create" at bounding box center [383, 242] width 13 height 7
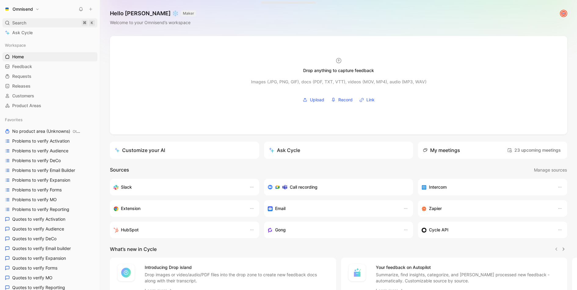
click at [16, 22] on span "Search" at bounding box center [19, 22] width 14 height 7
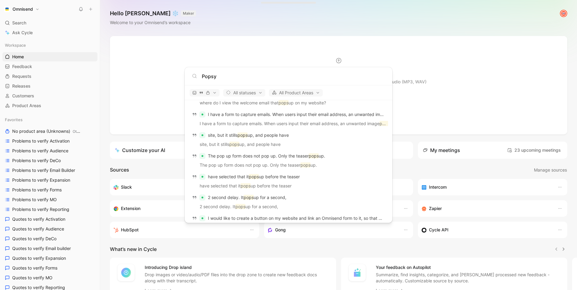
scroll to position [838, 0]
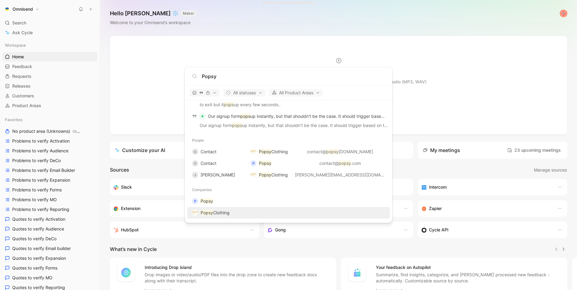
type input "Popsy"
click at [208, 209] on span "Popsy Clothing" at bounding box center [215, 212] width 29 height 7
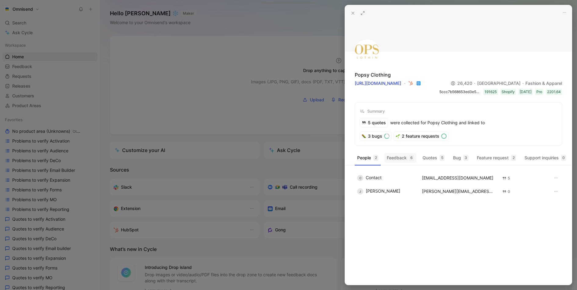
click at [401, 159] on button "Feedback 6" at bounding box center [401, 158] width 32 height 10
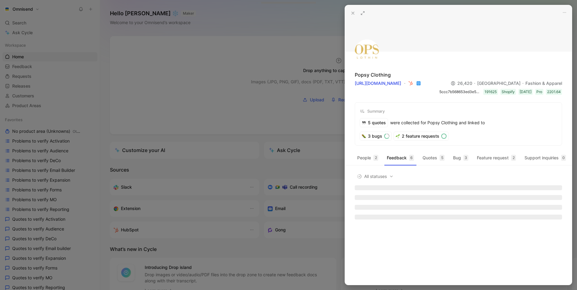
click at [241, 84] on div at bounding box center [288, 145] width 577 height 290
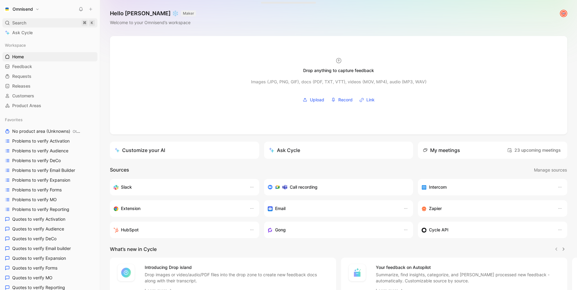
click at [13, 23] on span "Search" at bounding box center [19, 22] width 14 height 7
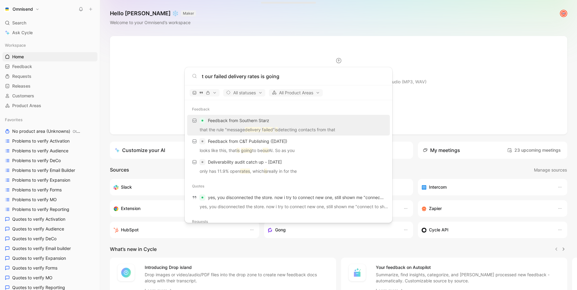
click at [285, 73] on input "t our failed delivery rates is going" at bounding box center [293, 76] width 183 height 7
paste input "Client is experiencing an increase in failed delivery"
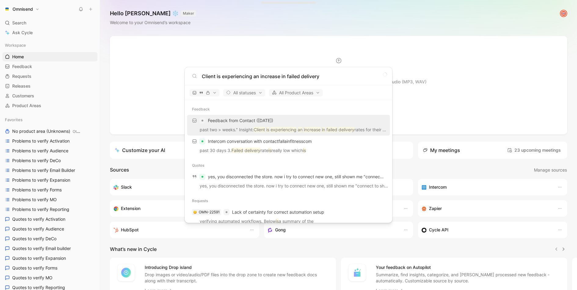
type input "Client is experiencing an increase in failed delivery"
click at [293, 123] on div "Feedback from Contact ([DATE])" at bounding box center [288, 120] width 199 height 11
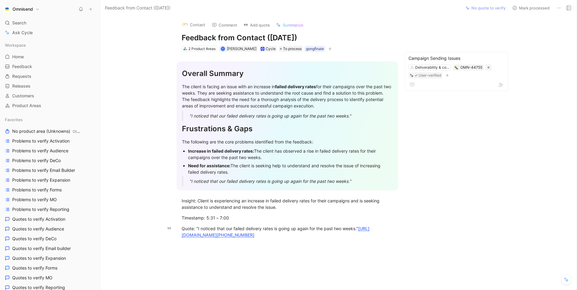
click at [559, 12] on button at bounding box center [559, 8] width 9 height 9
click at [536, 32] on div "Delete" at bounding box center [534, 29] width 56 height 7
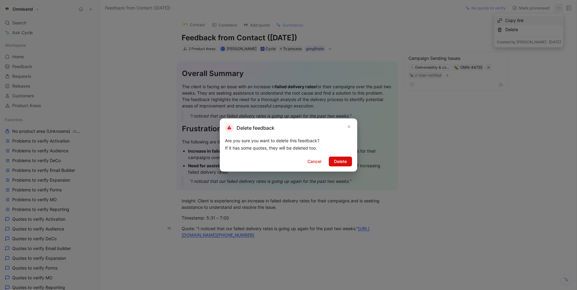
click at [337, 164] on span "Delete" at bounding box center [340, 161] width 13 height 7
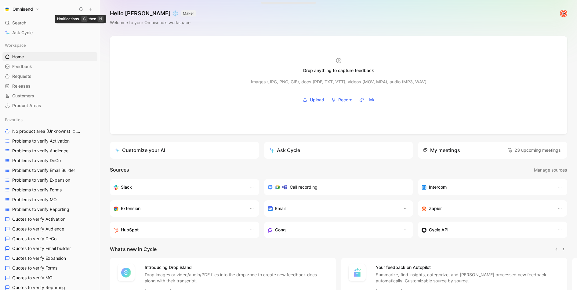
click at [91, 10] on icon at bounding box center [91, 9] width 4 height 4
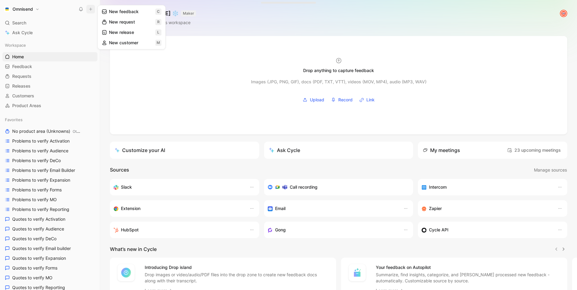
click at [123, 10] on button "New feedback c" at bounding box center [131, 11] width 65 height 10
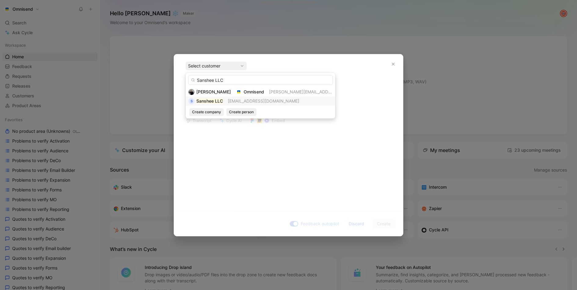
type input "Sanshee LLC"
click at [227, 100] on div "S Sanshee LLC [EMAIL_ADDRESS][DOMAIN_NAME]" at bounding box center [260, 100] width 144 height 7
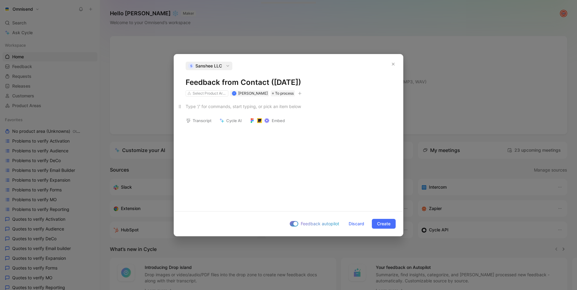
click at [206, 104] on div at bounding box center [289, 106] width 206 height 6
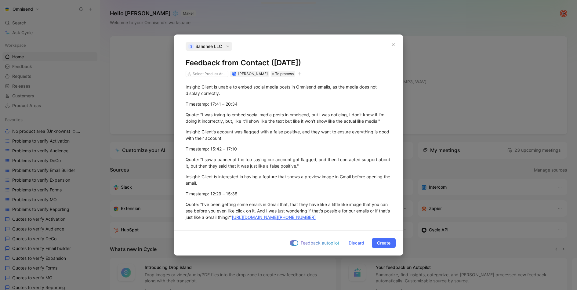
click at [300, 73] on icon "button" at bounding box center [300, 74] width 4 height 4
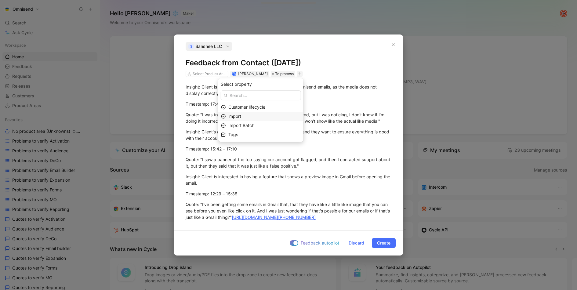
click at [241, 114] on span "import" at bounding box center [234, 116] width 13 height 5
type input "finale"
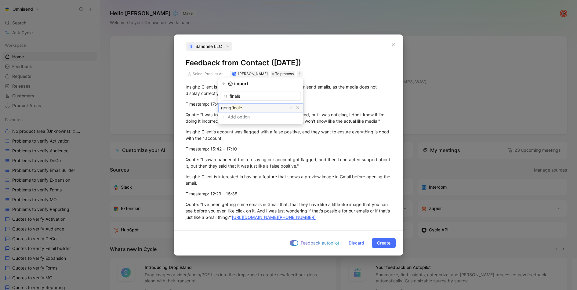
click at [256, 109] on div "gong finale" at bounding box center [244, 107] width 46 height 7
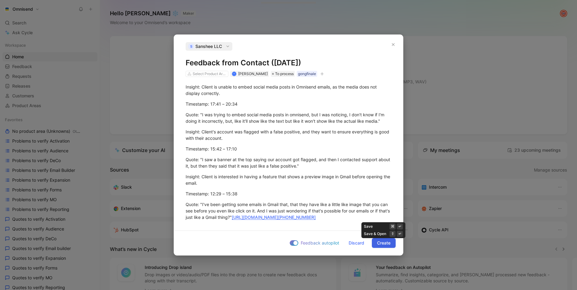
click at [380, 243] on span "Create" at bounding box center [383, 242] width 13 height 7
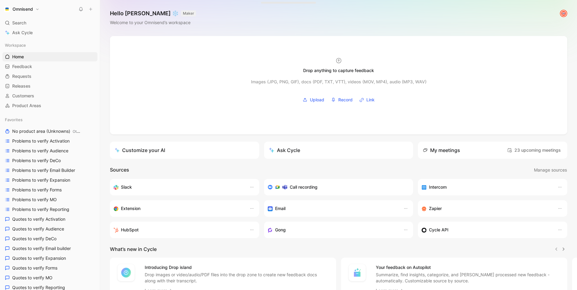
click at [91, 8] on icon at bounding box center [91, 9] width 4 height 4
click at [141, 10] on button "New feedback c" at bounding box center [131, 11] width 65 height 10
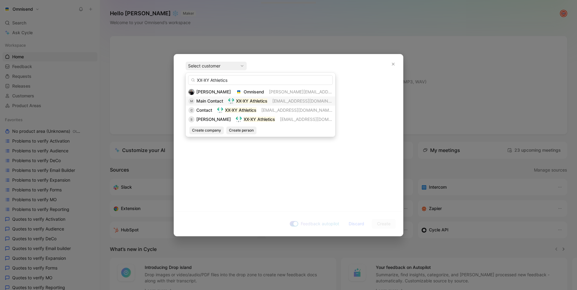
type input "XX-XY Athletics"
click at [212, 102] on span "Main Contact" at bounding box center [209, 100] width 27 height 5
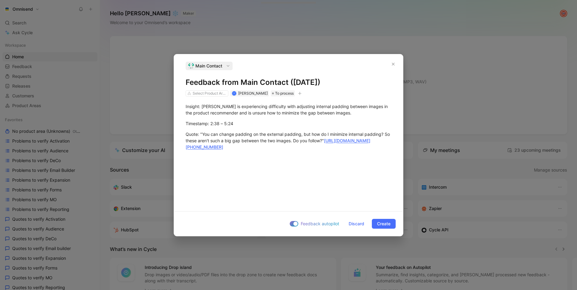
click at [299, 94] on icon "button" at bounding box center [300, 94] width 4 height 4
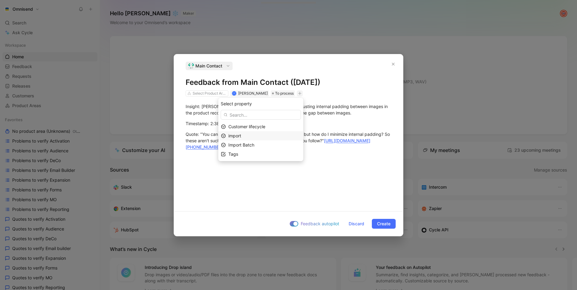
click at [252, 138] on div "import" at bounding box center [264, 135] width 72 height 7
type input "gong"
click at [249, 155] on div "gong finale" at bounding box center [244, 154] width 46 height 7
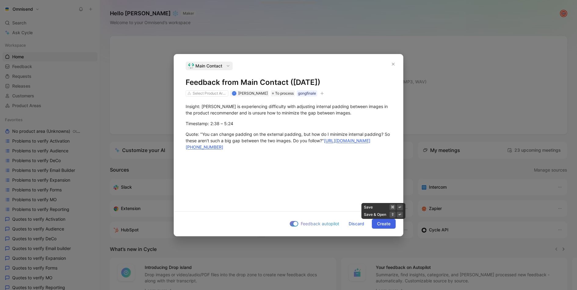
click at [385, 227] on span "Create" at bounding box center [383, 223] width 13 height 7
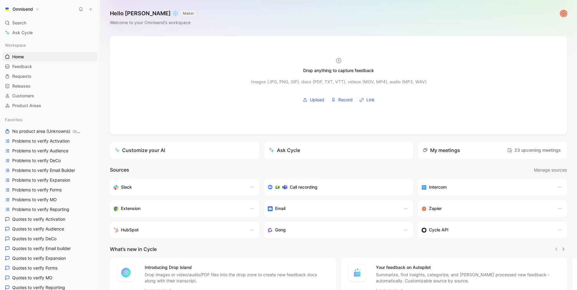
click at [91, 9] on icon at bounding box center [91, 9] width 4 height 4
click at [108, 13] on button "New feedback c" at bounding box center [131, 11] width 65 height 10
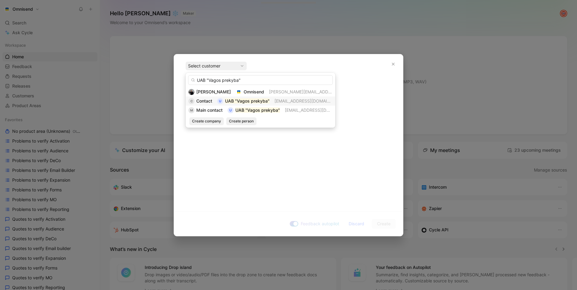
type input "UAB "Vagos prekyba""
click at [212, 100] on span "Contact" at bounding box center [204, 100] width 16 height 5
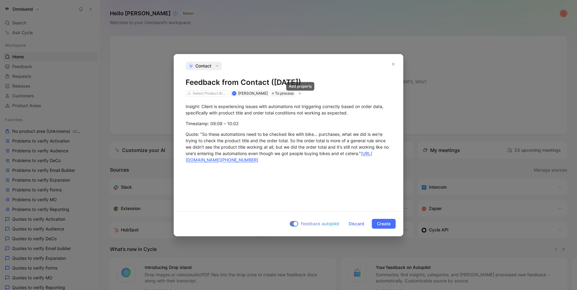
click at [301, 96] on button "button" at bounding box center [300, 93] width 6 height 6
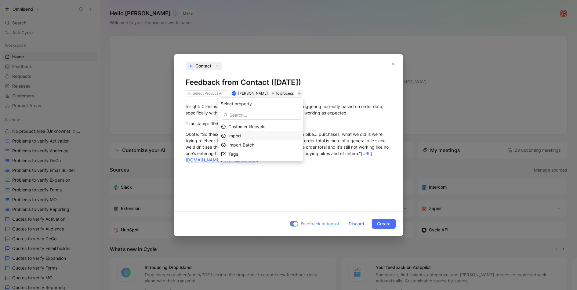
click at [262, 136] on div "import" at bounding box center [264, 135] width 72 height 7
type input "gong"
click at [250, 153] on div "gong finale" at bounding box center [244, 154] width 46 height 7
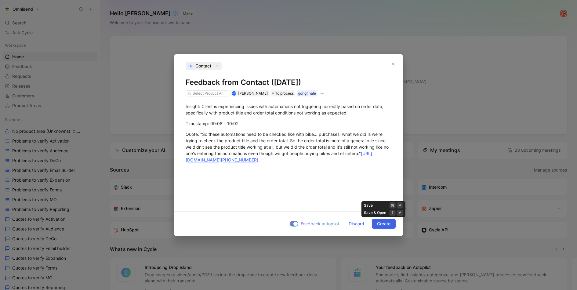
click at [379, 224] on span "Create" at bounding box center [383, 223] width 13 height 7
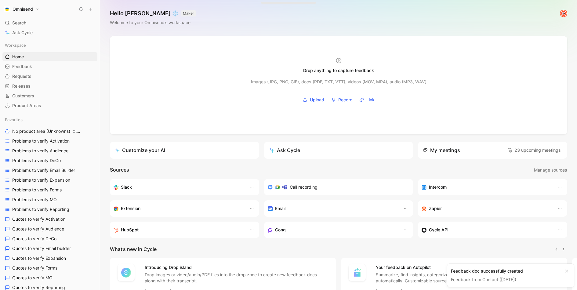
click at [90, 7] on icon at bounding box center [91, 9] width 4 height 4
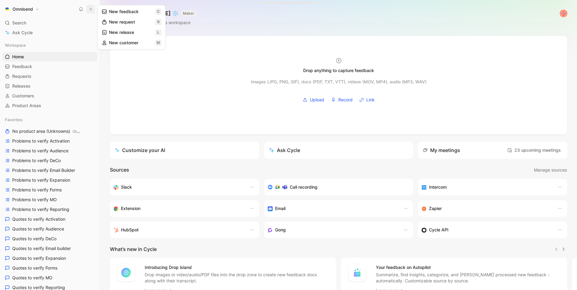
click at [119, 15] on button "New feedback c" at bounding box center [131, 11] width 65 height 10
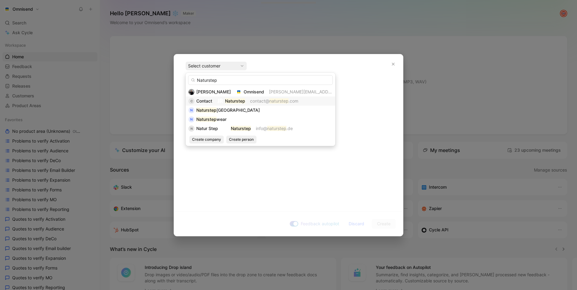
type input "Naturstep"
click at [214, 103] on div "C Contact Naturstep contact@ naturstep .com" at bounding box center [260, 100] width 144 height 7
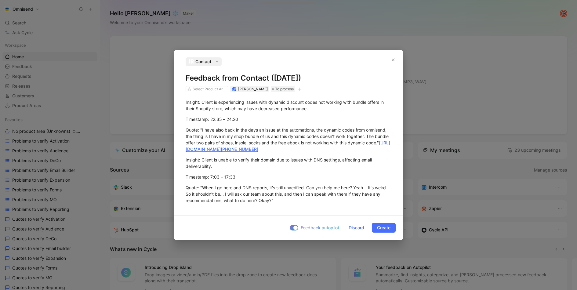
click at [303, 89] on button "button" at bounding box center [300, 89] width 6 height 6
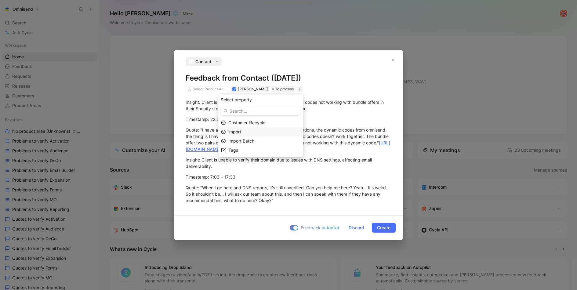
click at [252, 131] on div "import" at bounding box center [264, 131] width 72 height 7
type input "gong"
click at [241, 151] on span "finale" at bounding box center [237, 150] width 11 height 5
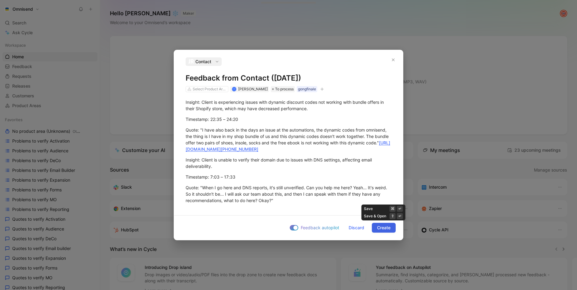
click at [386, 225] on span "Create" at bounding box center [383, 227] width 13 height 7
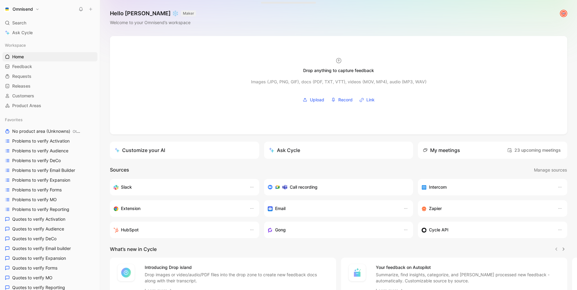
click at [92, 10] on icon at bounding box center [91, 9] width 4 height 4
click at [113, 12] on button "New feedback c" at bounding box center [131, 11] width 65 height 10
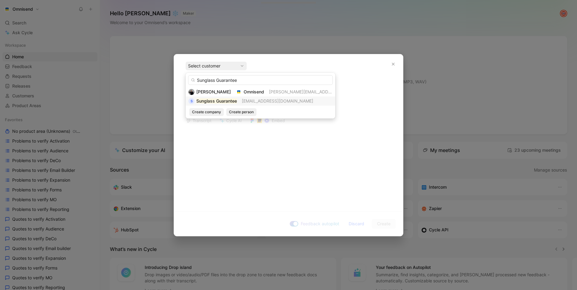
type input "Sunglass Guarantee"
click at [212, 100] on mark "Sunglass Guarantee" at bounding box center [216, 100] width 41 height 5
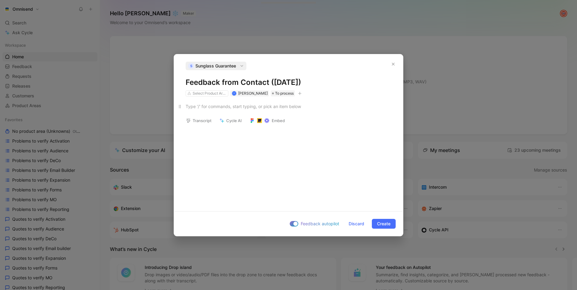
click at [282, 105] on div at bounding box center [289, 106] width 206 height 6
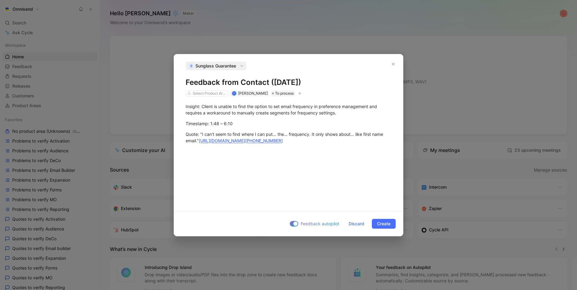
click at [302, 91] on button "button" at bounding box center [300, 93] width 6 height 6
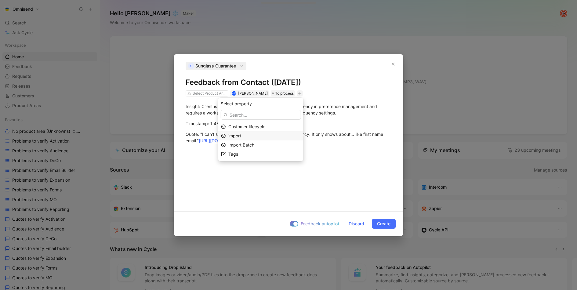
click at [259, 135] on div "import" at bounding box center [264, 135] width 72 height 7
type input "gong"
click at [257, 152] on div "gong finale" at bounding box center [244, 154] width 46 height 7
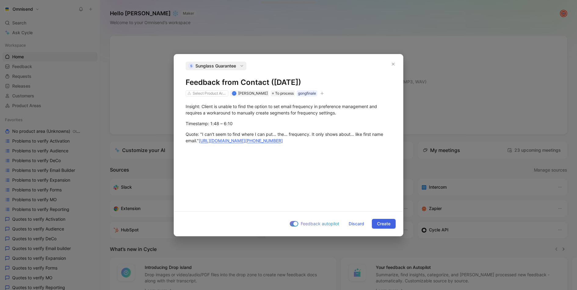
click at [377, 226] on span "Create" at bounding box center [383, 223] width 13 height 7
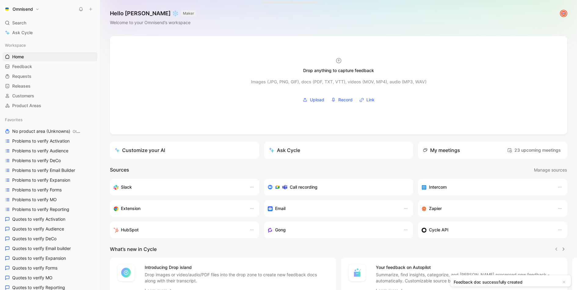
click at [90, 9] on use at bounding box center [90, 9] width 3 height 3
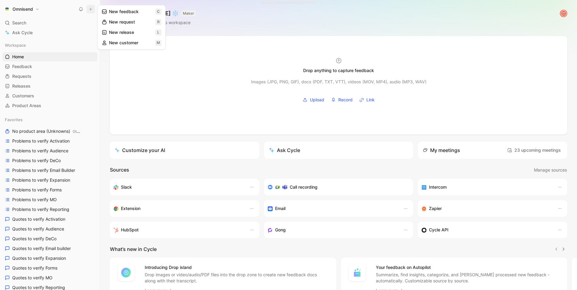
click at [117, 13] on button "New feedback c" at bounding box center [131, 11] width 65 height 10
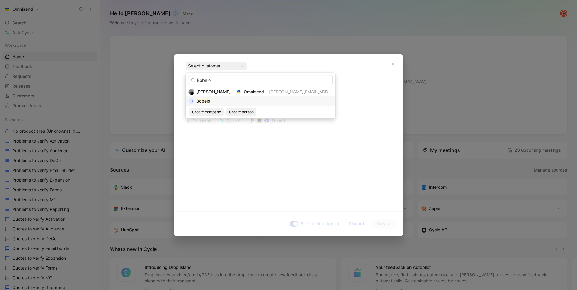
type input "Bobelo"
click at [223, 101] on div "B Bobelo" at bounding box center [260, 100] width 144 height 7
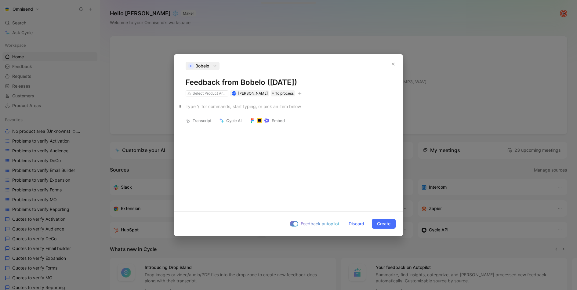
click at [262, 106] on div at bounding box center [289, 106] width 206 height 6
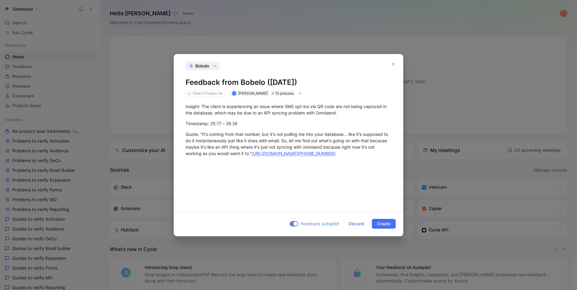
click at [302, 94] on button "button" at bounding box center [300, 93] width 6 height 6
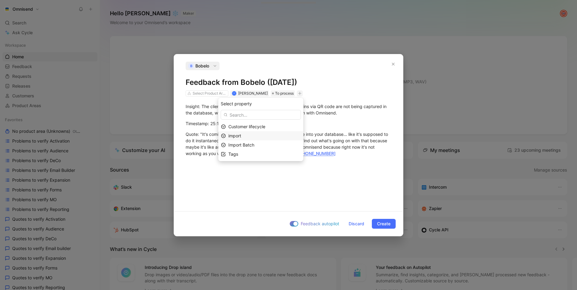
click at [261, 135] on div "import" at bounding box center [264, 135] width 72 height 7
type input "gong"
click at [242, 152] on span "finale" at bounding box center [237, 154] width 11 height 5
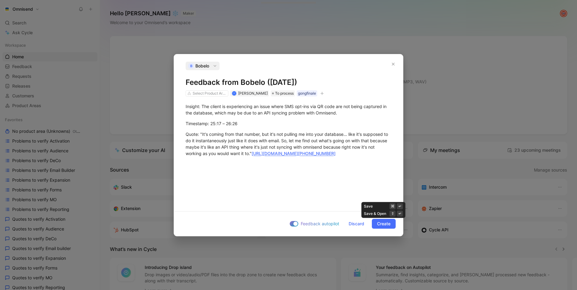
click at [379, 224] on span "Create" at bounding box center [383, 223] width 13 height 7
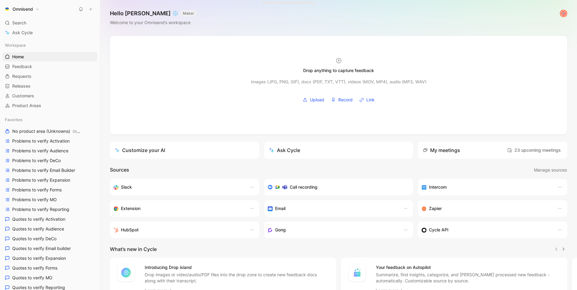
click at [92, 7] on icon at bounding box center [91, 9] width 4 height 4
click at [114, 12] on button "New feedback c" at bounding box center [131, 11] width 65 height 10
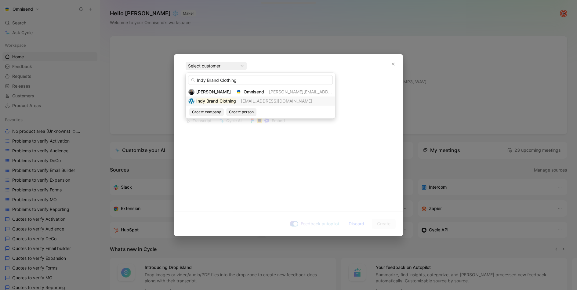
type input "Indy Brand Clothing"
click at [207, 97] on div "Indy Brand Clothing" at bounding box center [216, 100] width 40 height 7
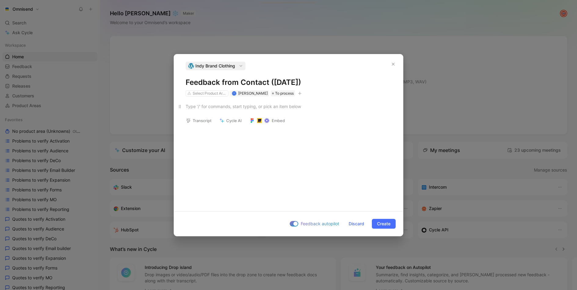
click at [299, 106] on div at bounding box center [289, 106] width 206 height 6
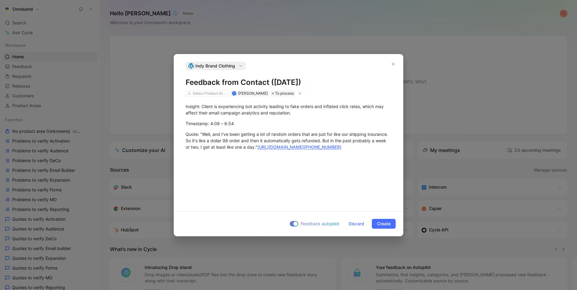
click at [299, 93] on icon "button" at bounding box center [300, 94] width 4 height 4
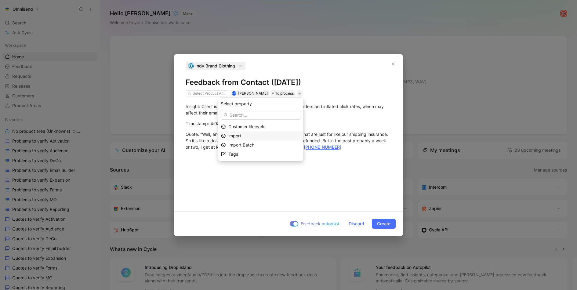
click at [246, 133] on div "import" at bounding box center [264, 135] width 72 height 7
type input "gong"
click at [263, 152] on div "gong finale" at bounding box center [244, 154] width 46 height 7
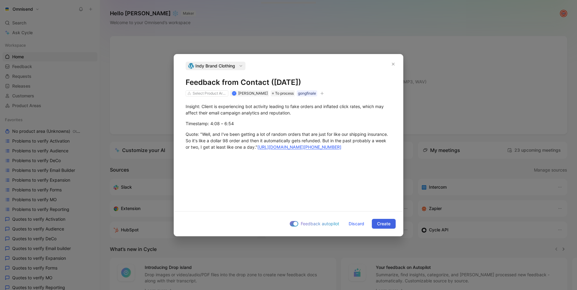
click at [383, 220] on span "Create" at bounding box center [383, 223] width 13 height 7
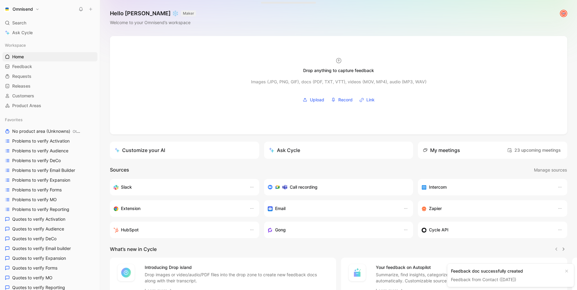
click at [89, 9] on icon at bounding box center [91, 9] width 4 height 4
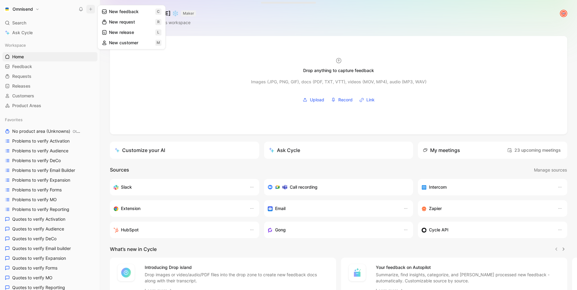
click at [115, 15] on button "New feedback c" at bounding box center [131, 11] width 65 height 10
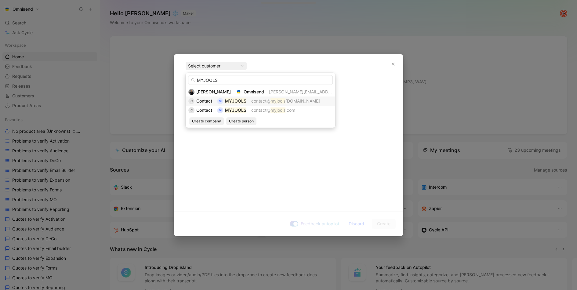
type input "MYJOOLS"
click at [221, 101] on div "M" at bounding box center [220, 101] width 6 height 6
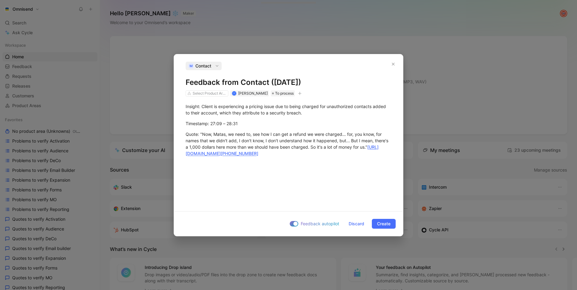
click at [298, 93] on icon "button" at bounding box center [300, 94] width 4 height 4
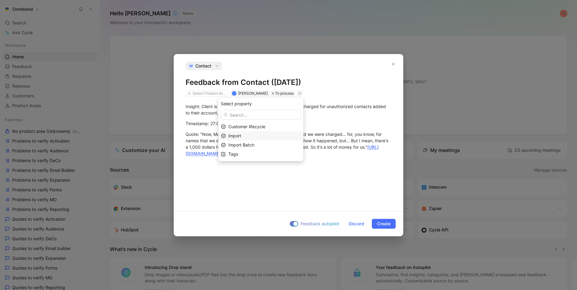
click at [249, 139] on div "import" at bounding box center [264, 135] width 72 height 7
type input "fina"
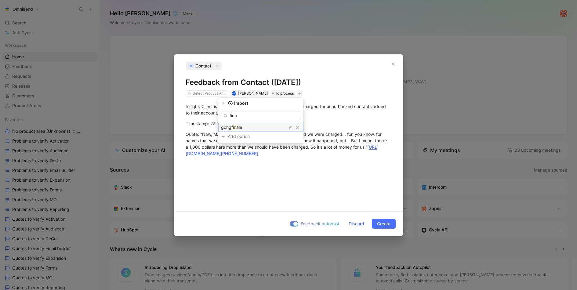
click at [264, 126] on div "gong fina le" at bounding box center [244, 127] width 46 height 7
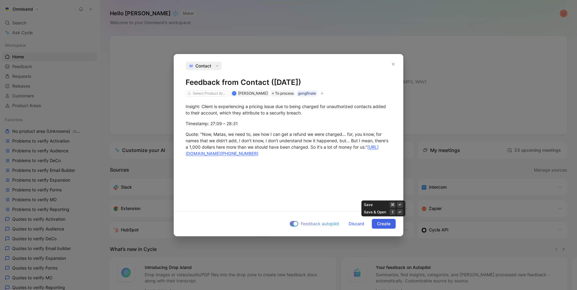
click at [384, 222] on span "Create" at bounding box center [383, 223] width 13 height 7
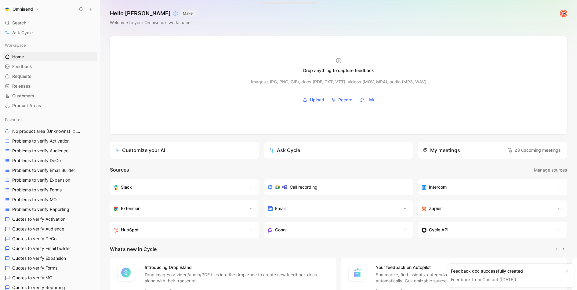
click at [89, 10] on icon at bounding box center [91, 9] width 4 height 4
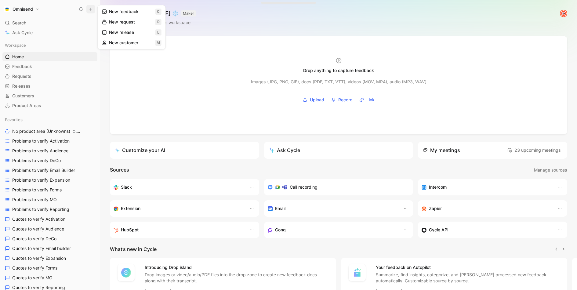
click at [100, 11] on button "New feedback c" at bounding box center [131, 11] width 65 height 10
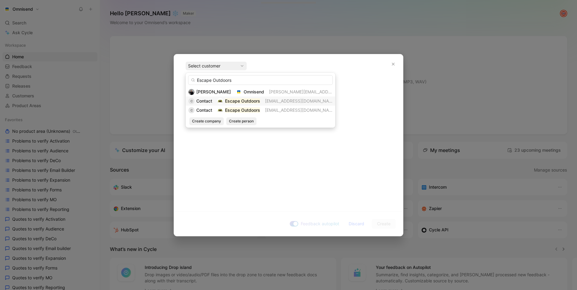
type input "Escape Outdoors"
click at [207, 100] on span "Contact" at bounding box center [204, 100] width 16 height 5
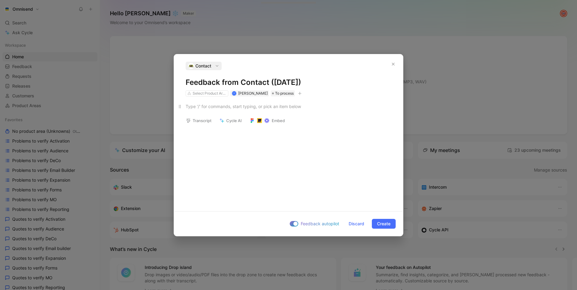
click at [262, 108] on div at bounding box center [289, 106] width 206 height 6
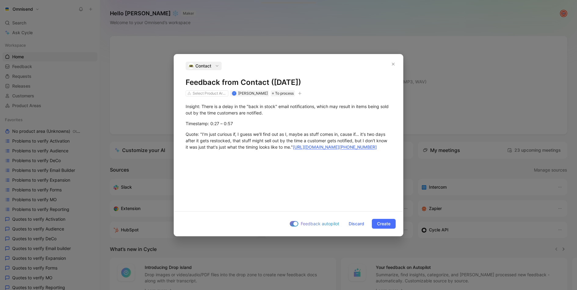
click at [301, 95] on icon "button" at bounding box center [300, 94] width 4 height 4
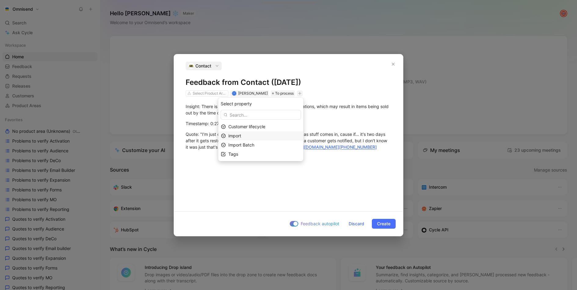
click at [275, 132] on div "import" at bounding box center [264, 135] width 72 height 7
type input "gong"
click at [254, 153] on div "gong finale" at bounding box center [244, 154] width 46 height 7
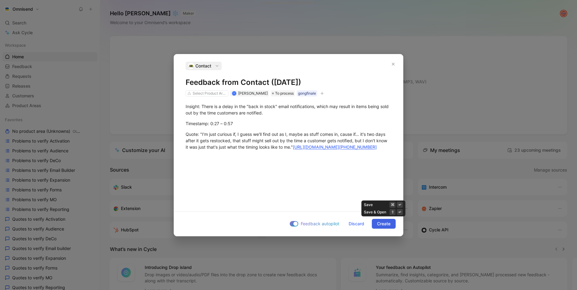
click at [378, 223] on span "Create" at bounding box center [383, 223] width 13 height 7
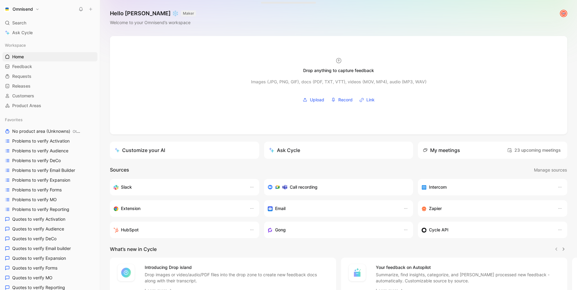
click at [92, 7] on icon at bounding box center [91, 9] width 4 height 4
click at [131, 13] on button "New feedback c" at bounding box center [131, 11] width 65 height 10
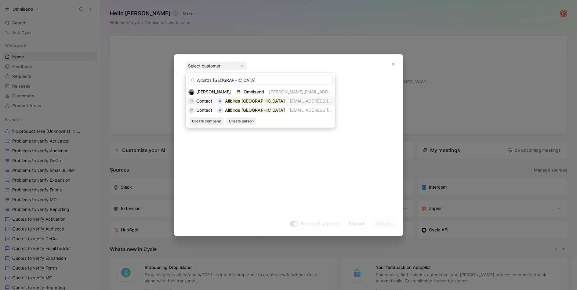
type input "Allbirds [GEOGRAPHIC_DATA]"
click at [210, 102] on span "Contact" at bounding box center [204, 100] width 16 height 5
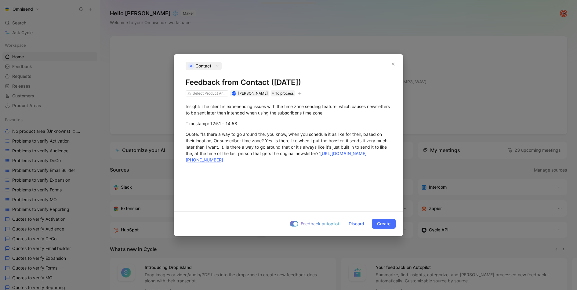
click at [299, 94] on icon "button" at bounding box center [300, 94] width 4 height 4
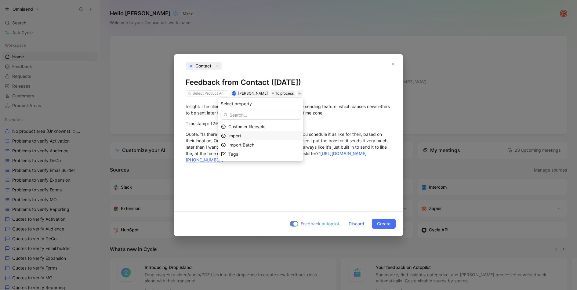
click at [263, 135] on div "import" at bounding box center [264, 135] width 72 height 7
type input "gong"
click at [261, 155] on div "gong finale" at bounding box center [244, 154] width 46 height 7
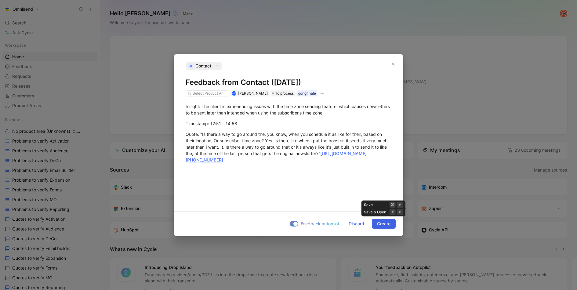
click at [380, 225] on span "Create" at bounding box center [383, 223] width 13 height 7
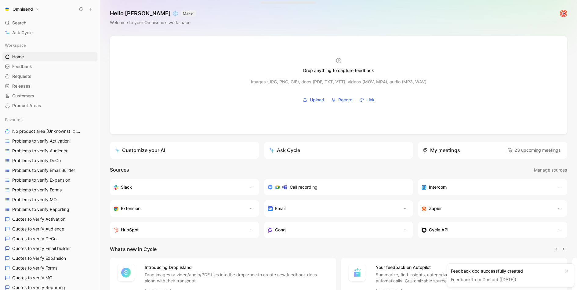
click at [89, 8] on icon at bounding box center [91, 9] width 4 height 4
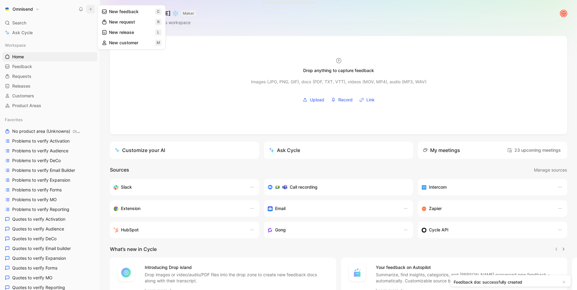
click at [106, 13] on icon at bounding box center [104, 11] width 5 height 5
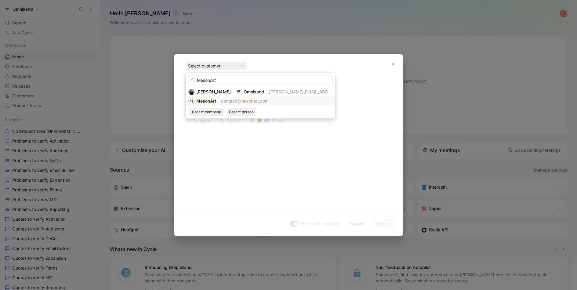
type input "MesonArt"
click at [210, 101] on mark "MesonArt" at bounding box center [206, 100] width 20 height 5
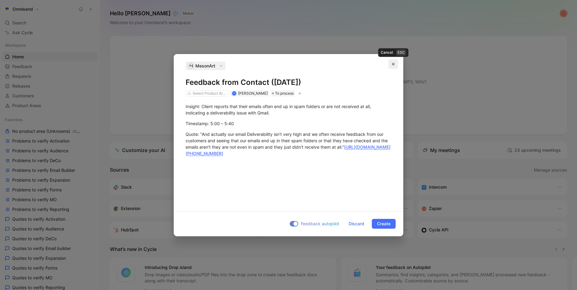
click at [393, 62] on button "button" at bounding box center [394, 64] width 10 height 10
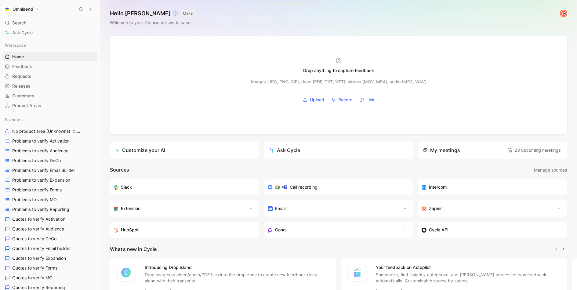
click at [91, 11] on icon at bounding box center [91, 9] width 4 height 4
click at [109, 15] on button "New feedback c" at bounding box center [131, 11] width 65 height 10
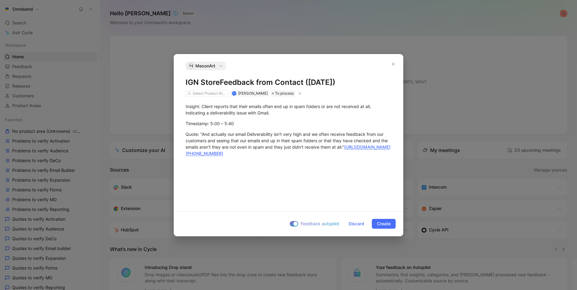
click at [217, 65] on div "MesonArt" at bounding box center [206, 66] width 38 height 9
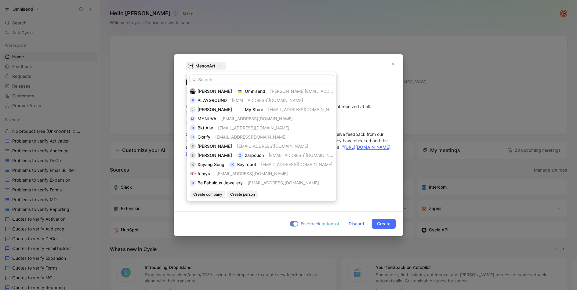
click at [215, 83] on input "text" at bounding box center [261, 80] width 145 height 10
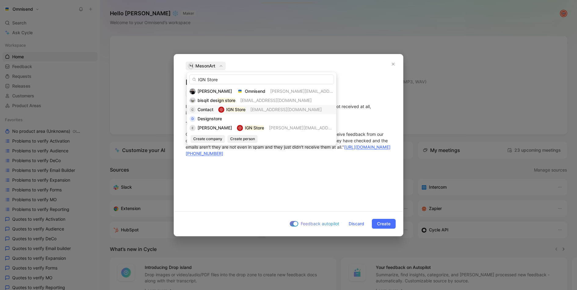
type input "IGN Store"
click at [202, 111] on span "Contact" at bounding box center [206, 109] width 16 height 5
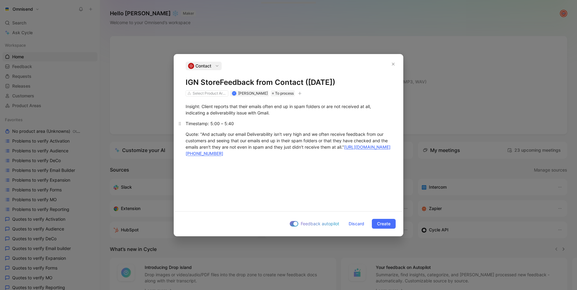
click at [201, 123] on div "Timestamp: 5:00 – 5:40" at bounding box center [289, 123] width 206 height 6
click at [301, 93] on icon "button" at bounding box center [299, 93] width 3 height 0
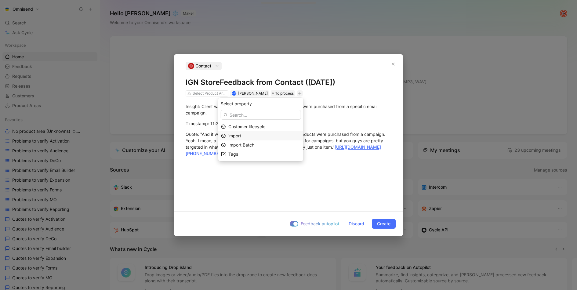
drag, startPoint x: 264, startPoint y: 131, endPoint x: 260, endPoint y: 136, distance: 6.7
click at [260, 136] on div "Customer lifecycle import Import Batch Tags" at bounding box center [260, 140] width 85 height 37
click at [260, 136] on div "import" at bounding box center [264, 135] width 72 height 7
type input "gong"
click at [242, 154] on span "finale" at bounding box center [237, 154] width 11 height 5
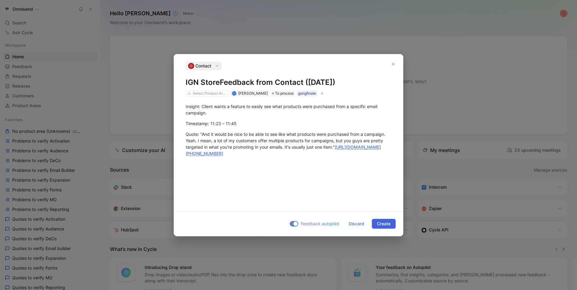
click at [385, 222] on span "Create" at bounding box center [383, 223] width 13 height 7
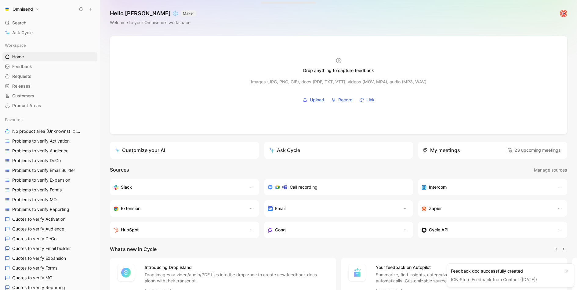
click at [90, 8] on icon at bounding box center [91, 9] width 4 height 4
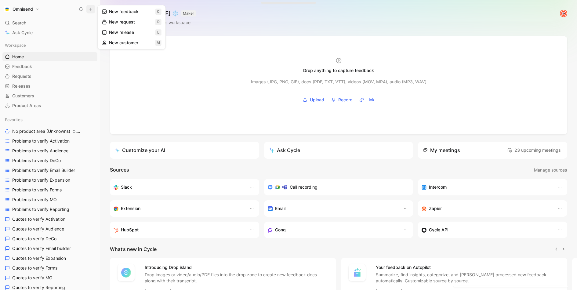
click at [97, 12] on div "New feedback c New request r New release l New customer m" at bounding box center [131, 27] width 68 height 45
click at [103, 12] on icon at bounding box center [104, 11] width 5 height 5
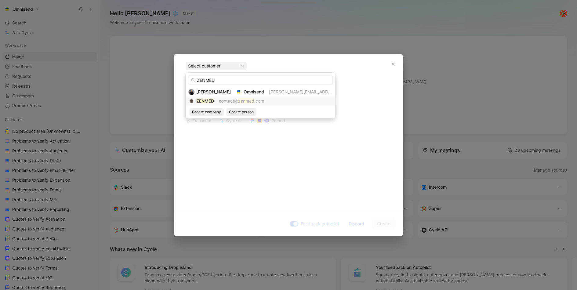
type input "ZENMED"
click at [212, 99] on mark "ZENMED" at bounding box center [205, 100] width 18 height 5
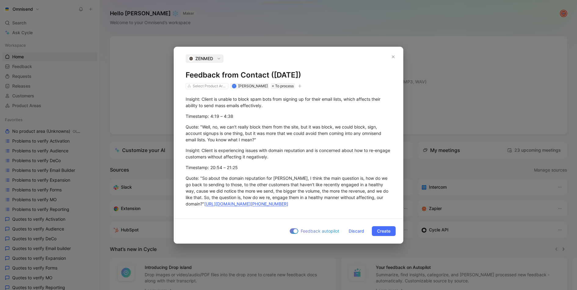
click at [297, 88] on div "Select Product Areas K [PERSON_NAME] To process" at bounding box center [244, 85] width 119 height 7
click at [301, 86] on icon "button" at bounding box center [300, 86] width 4 height 4
click at [256, 127] on div "import" at bounding box center [264, 128] width 72 height 7
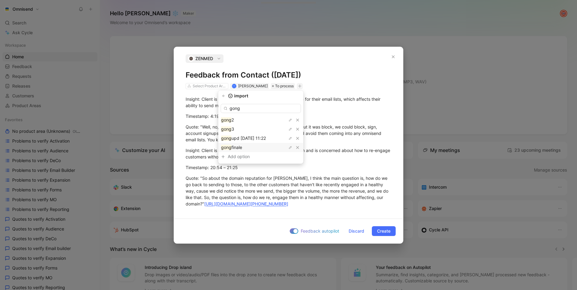
type input "gong"
click at [255, 150] on div "gong finale" at bounding box center [244, 147] width 46 height 7
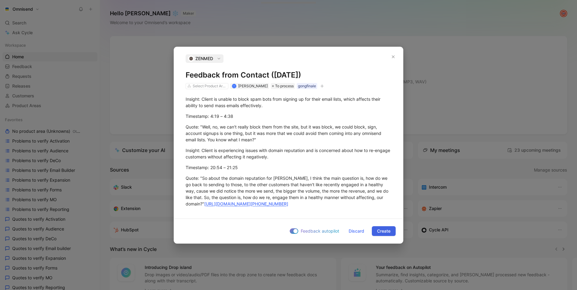
click at [380, 231] on span "Create" at bounding box center [383, 231] width 13 height 7
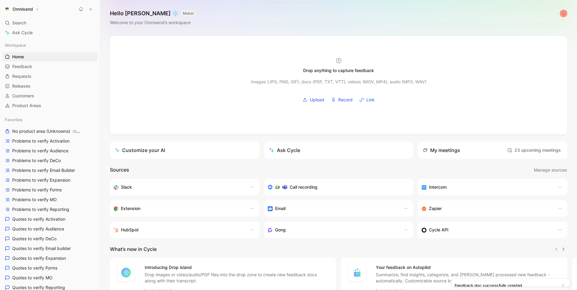
click at [93, 11] on button at bounding box center [90, 9] width 9 height 9
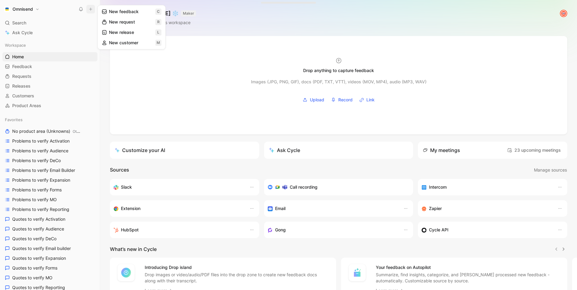
click at [122, 16] on button "New feedback c" at bounding box center [131, 11] width 65 height 10
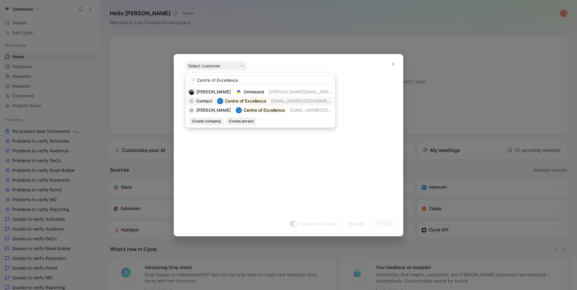
type input "Centre of Excellence"
click at [212, 102] on span "Contact" at bounding box center [204, 100] width 16 height 5
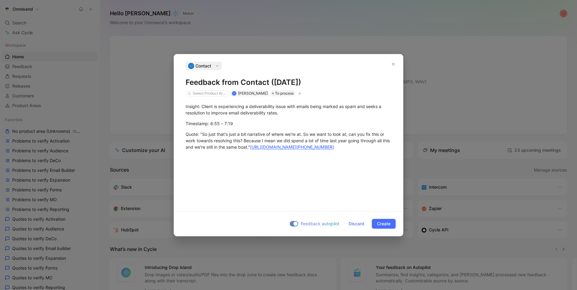
click at [212, 66] on div "Contact" at bounding box center [204, 66] width 34 height 9
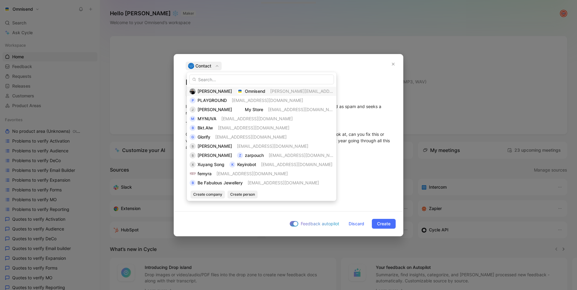
click at [211, 83] on input "text" at bounding box center [261, 80] width 145 height 10
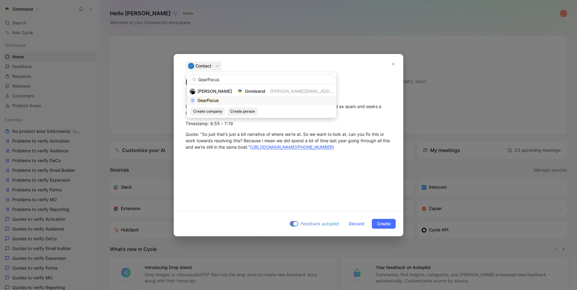
type input "GearFocus"
click at [221, 99] on div "G GearFocus" at bounding box center [262, 100] width 144 height 7
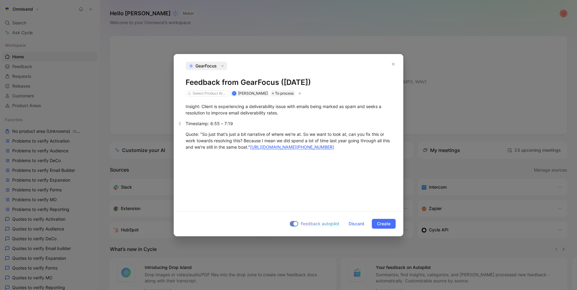
click at [300, 124] on div "Timestamp: 6:55 – 7:19" at bounding box center [289, 123] width 206 height 6
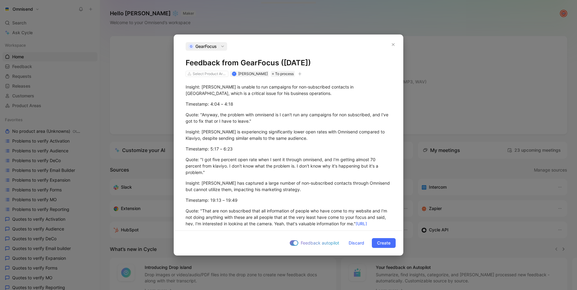
click at [301, 73] on icon "button" at bounding box center [300, 74] width 4 height 4
click at [261, 119] on div "import" at bounding box center [264, 116] width 72 height 7
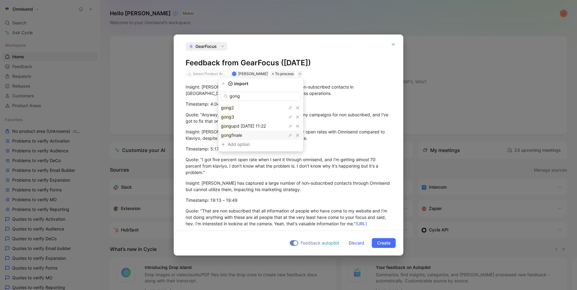
type input "gong"
click at [252, 133] on div "gong finale" at bounding box center [244, 135] width 46 height 7
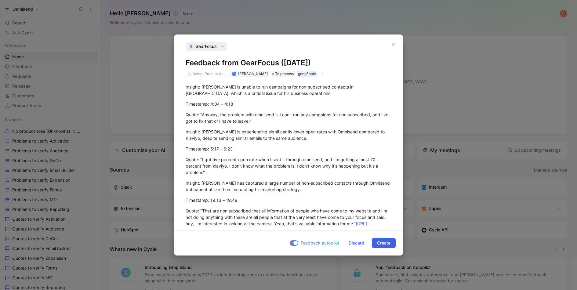
click at [387, 243] on span "Create" at bounding box center [383, 242] width 13 height 7
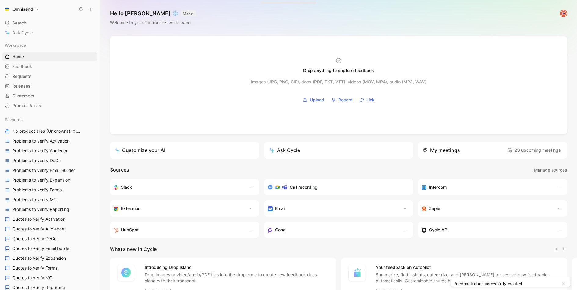
click at [91, 8] on icon at bounding box center [91, 9] width 4 height 4
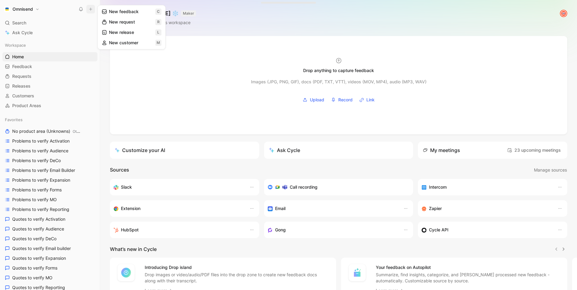
click at [117, 9] on button "New feedback c" at bounding box center [131, 11] width 65 height 10
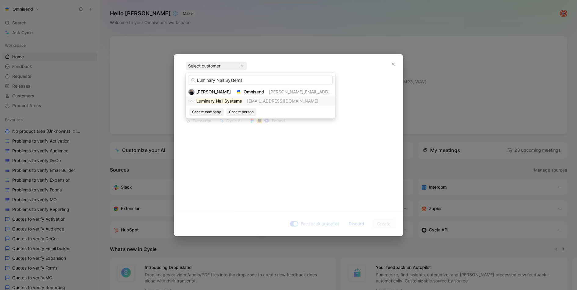
type input "Luminary Nail Systems"
click at [220, 101] on mark "Luminary Nail Systems" at bounding box center [219, 100] width 46 height 5
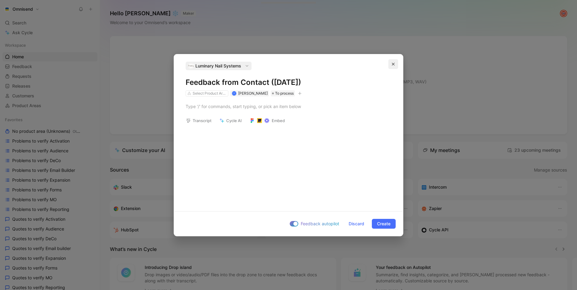
click at [393, 64] on icon "button" at bounding box center [393, 64] width 3 height 3
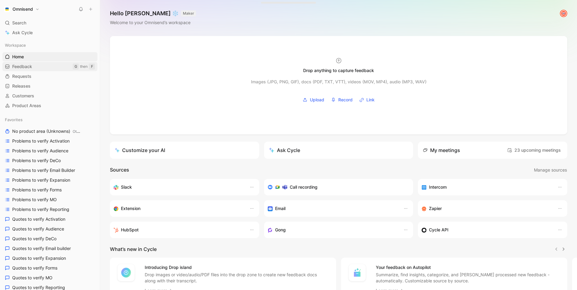
click at [18, 64] on span "Feedback" at bounding box center [22, 67] width 20 height 6
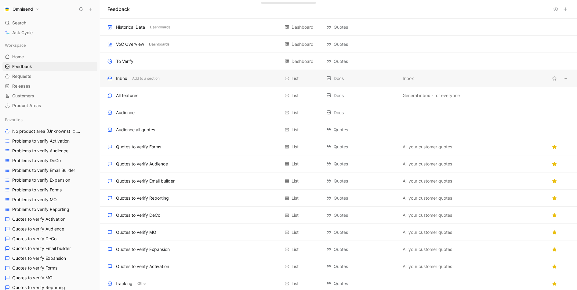
click at [209, 78] on div "Inbox Add to a section" at bounding box center [194, 78] width 173 height 7
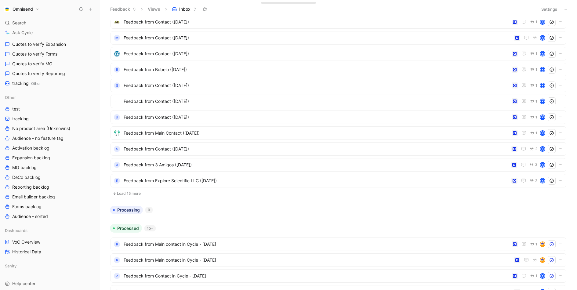
scroll to position [227, 0]
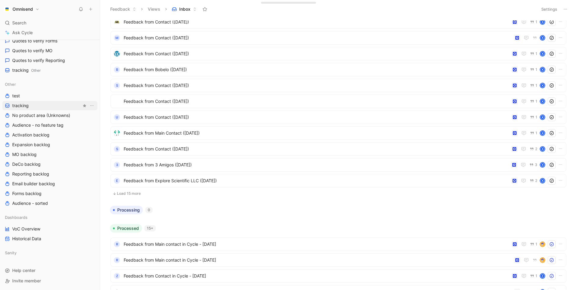
click at [36, 104] on link "tracking" at bounding box center [49, 105] width 95 height 9
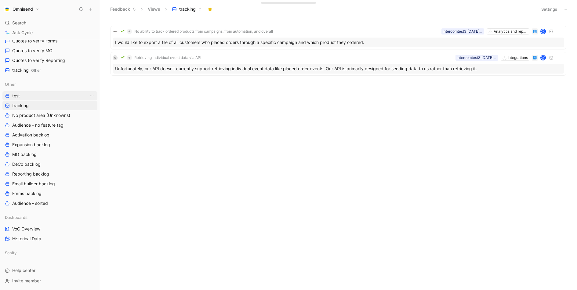
click at [46, 97] on link "test" at bounding box center [49, 95] width 95 height 9
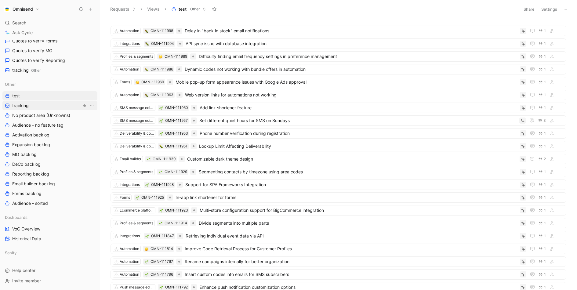
click at [48, 105] on link "tracking" at bounding box center [49, 105] width 95 height 9
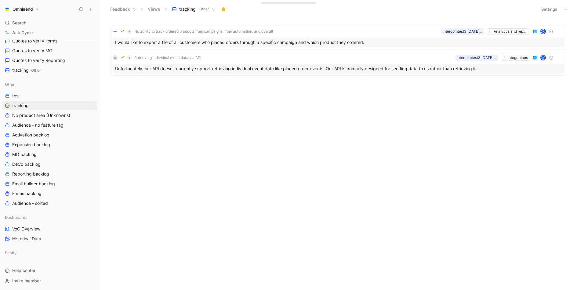
click at [557, 9] on button "Settings" at bounding box center [549, 9] width 21 height 9
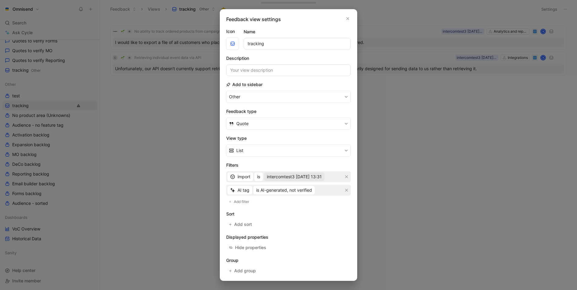
click at [322, 173] on span "intercomtest3 [DATE] 13:31" at bounding box center [294, 176] width 55 height 7
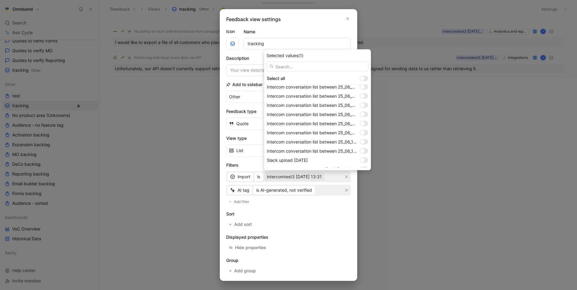
scroll to position [477, 0]
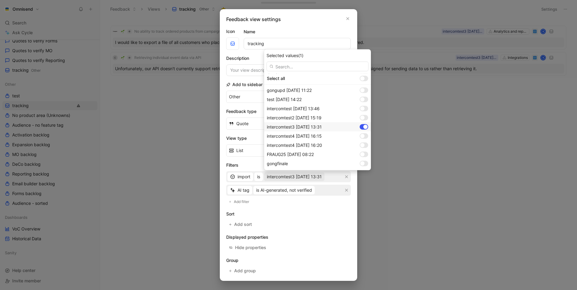
click at [361, 129] on div at bounding box center [364, 126] width 9 height 5
click at [364, 162] on div at bounding box center [362, 164] width 4 height 4
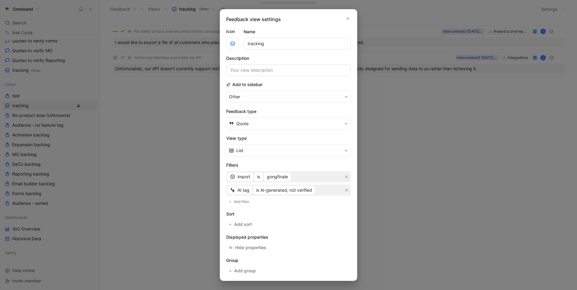
scroll to position [24, 0]
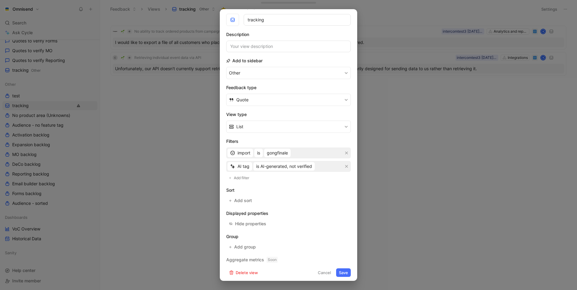
click at [343, 270] on button "Save" at bounding box center [343, 272] width 15 height 9
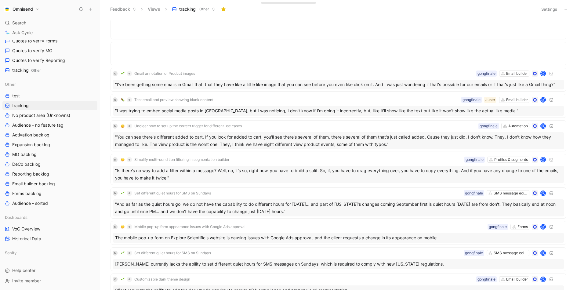
scroll to position [567, 0]
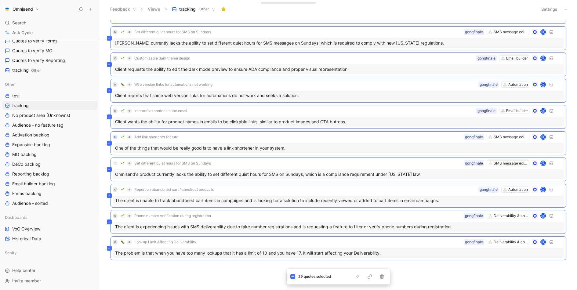
click at [264, 267] on div "M Unclear how to set up the correct trigger for different use cases Automation …" at bounding box center [338, 154] width 469 height 269
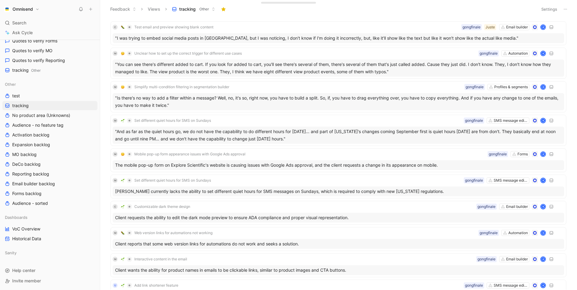
scroll to position [432, 0]
